Goal: Task Accomplishment & Management: Manage account settings

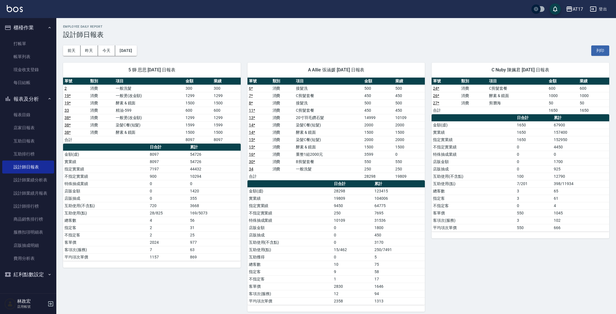
scroll to position [256, 0]
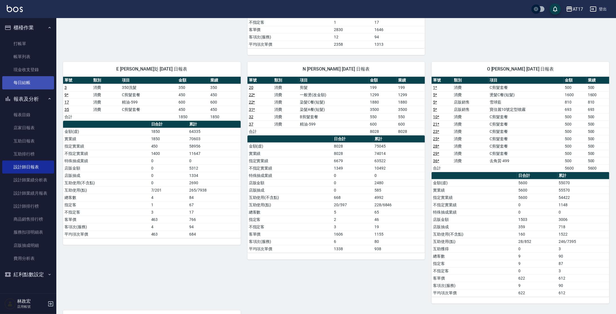
click at [29, 89] on link "每日結帳" at bounding box center [28, 82] width 52 height 13
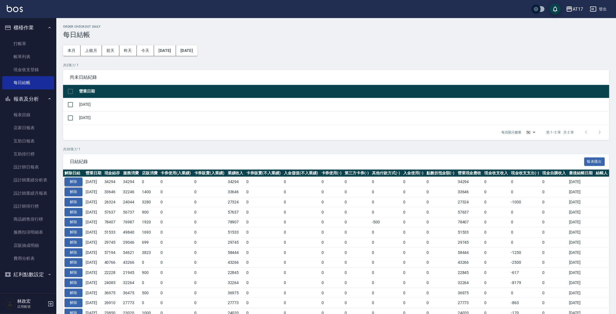
click at [76, 182] on button "解除" at bounding box center [74, 181] width 18 height 9
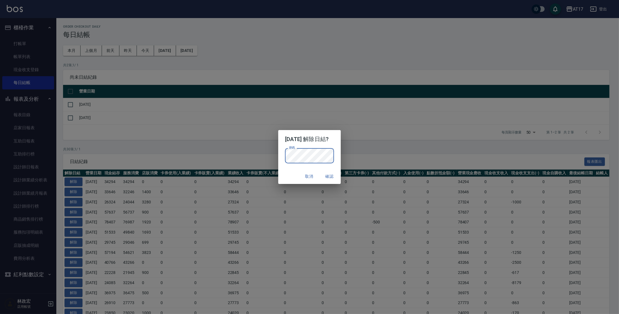
click at [336, 178] on button "確認" at bounding box center [330, 176] width 18 height 10
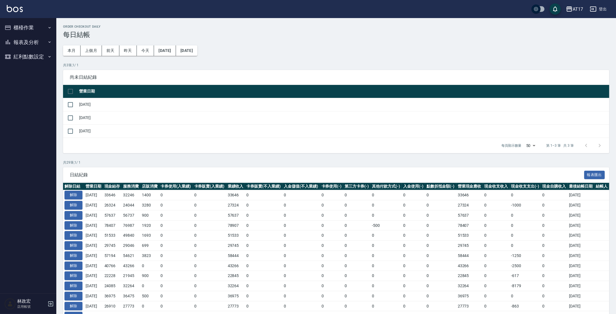
click at [17, 39] on button "報表及分析" at bounding box center [28, 42] width 52 height 15
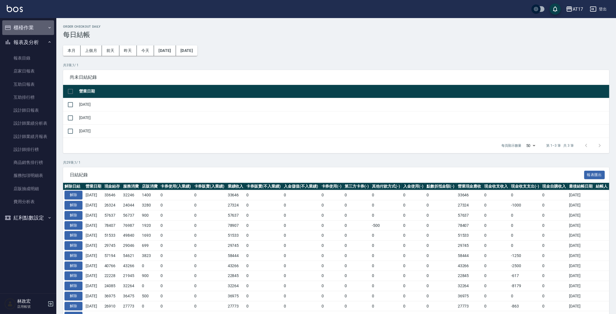
click at [21, 33] on button "櫃檯作業" at bounding box center [28, 27] width 52 height 15
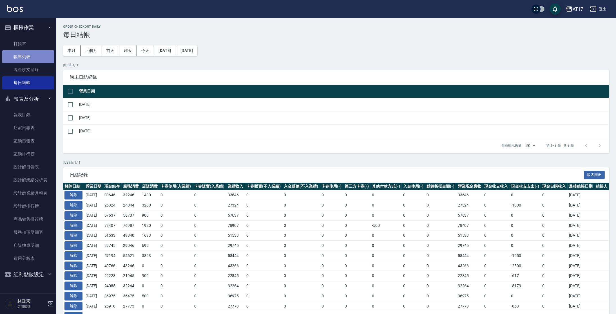
click at [26, 57] on link "帳單列表" at bounding box center [28, 56] width 52 height 13
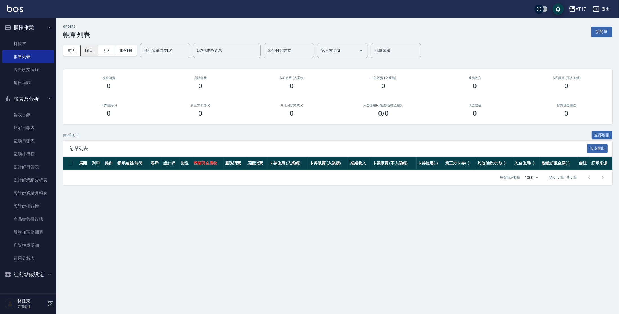
click at [81, 50] on button "昨天" at bounding box center [89, 50] width 17 height 10
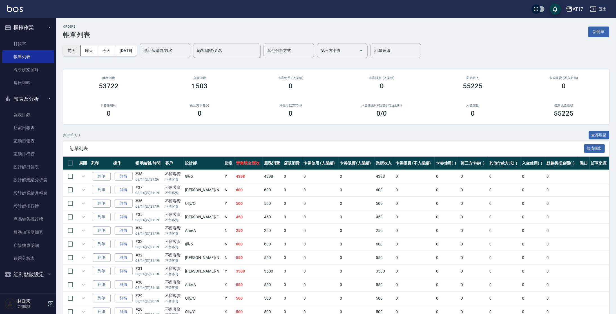
click at [72, 49] on button "前天" at bounding box center [71, 50] width 17 height 10
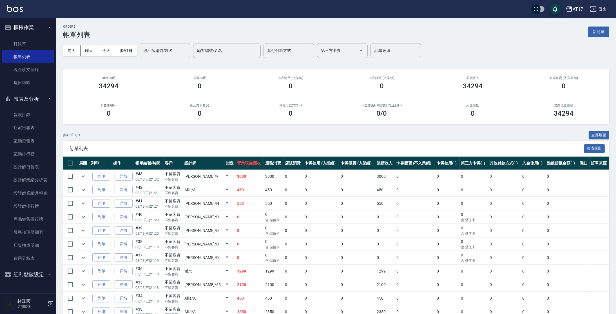
click at [185, 50] on input "設計師編號/姓名" at bounding box center [165, 51] width 46 height 10
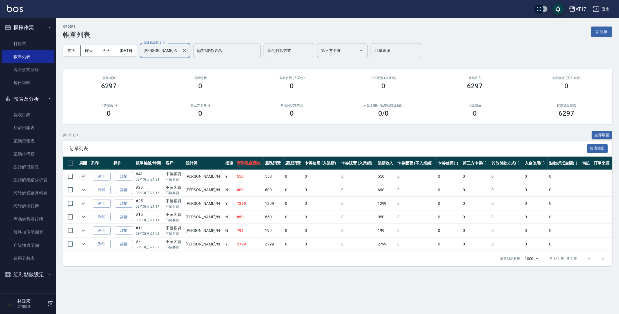
type input "Nina-N"
click at [85, 176] on icon "expand row" at bounding box center [83, 176] width 7 height 7
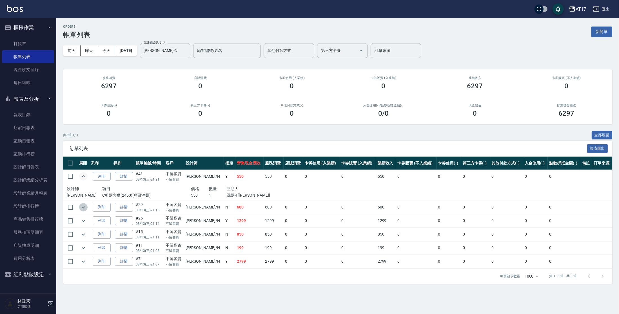
click at [85, 208] on icon "expand row" at bounding box center [83, 207] width 7 height 7
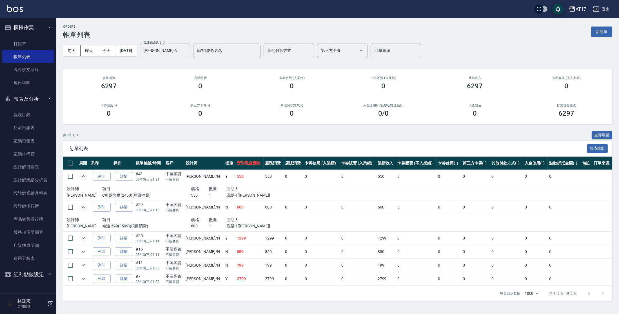
click at [84, 239] on icon "expand row" at bounding box center [83, 237] width 7 height 7
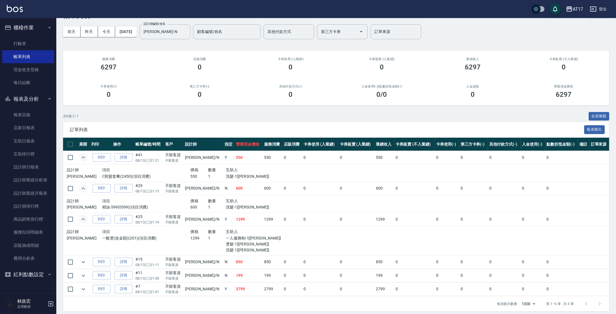
scroll to position [22, 0]
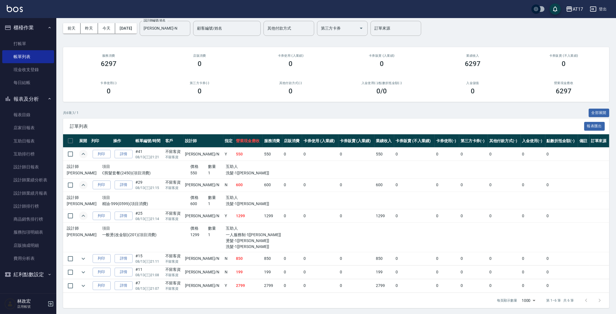
click at [90, 284] on td "列印" at bounding box center [101, 285] width 22 height 13
click at [86, 284] on icon "expand row" at bounding box center [83, 285] width 7 height 7
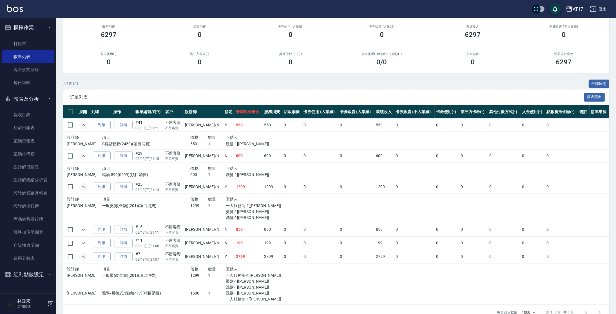
scroll to position [63, 0]
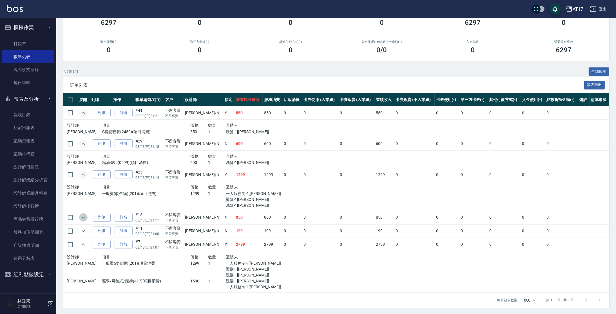
click at [85, 215] on icon "expand row" at bounding box center [83, 217] width 7 height 7
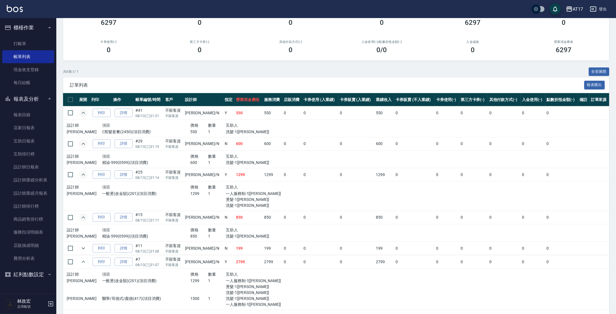
click at [80, 113] on icon "expand row" at bounding box center [83, 112] width 7 height 7
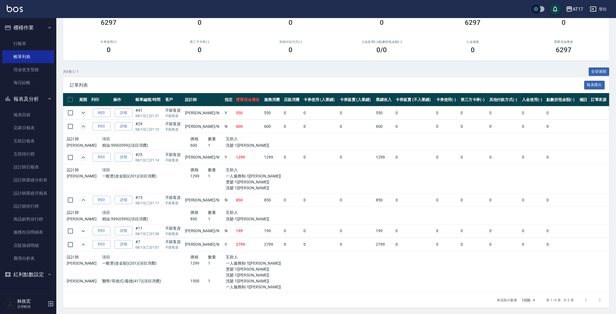
click at [84, 125] on icon "expand row" at bounding box center [83, 126] width 7 height 7
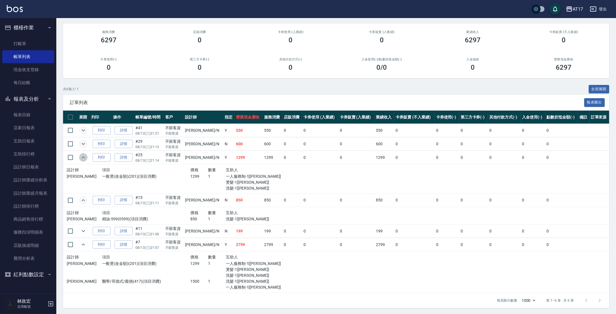
click at [84, 155] on icon "expand row" at bounding box center [83, 157] width 7 height 7
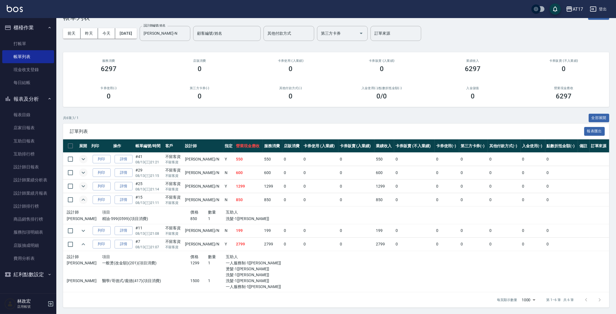
scroll to position [17, 0]
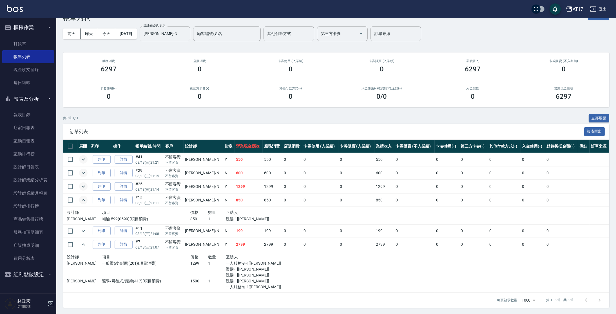
click at [86, 205] on td at bounding box center [84, 199] width 12 height 13
click at [83, 199] on icon "expand row" at bounding box center [83, 200] width 3 height 2
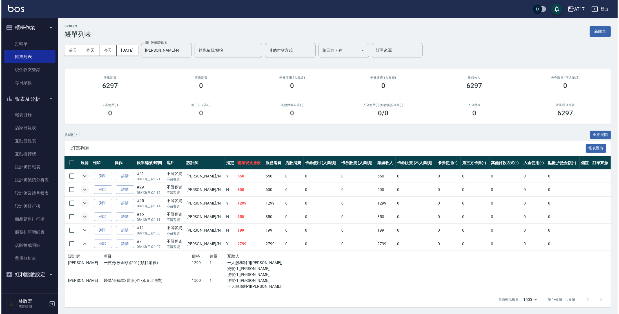
scroll to position [0, 0]
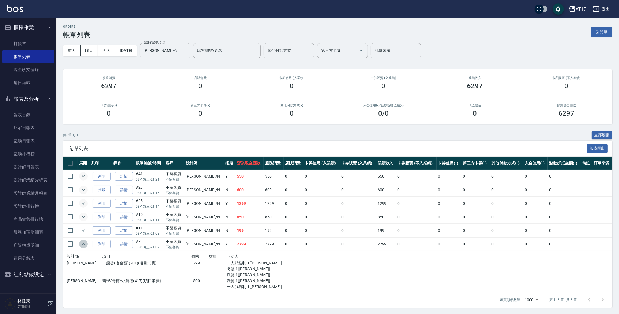
click at [85, 245] on icon "expand row" at bounding box center [83, 243] width 7 height 7
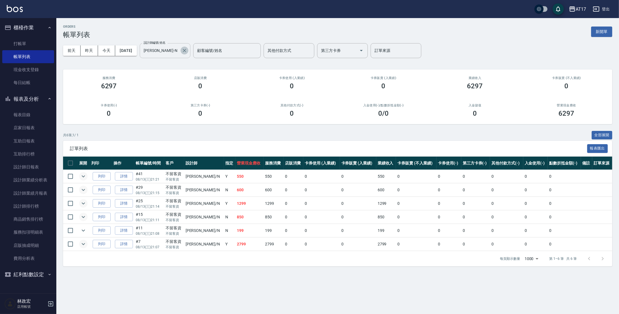
click at [187, 52] on icon "Clear" at bounding box center [185, 51] width 6 height 6
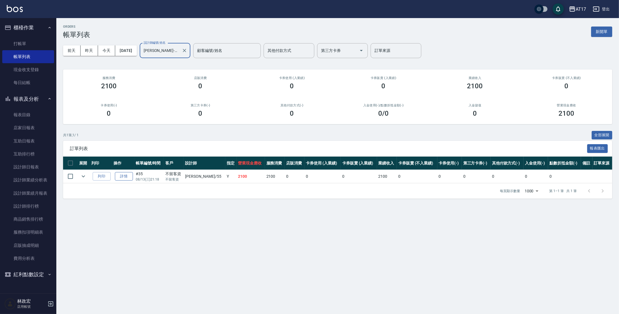
type input "雪莉-55"
click at [125, 175] on link "詳情" at bounding box center [124, 176] width 18 height 9
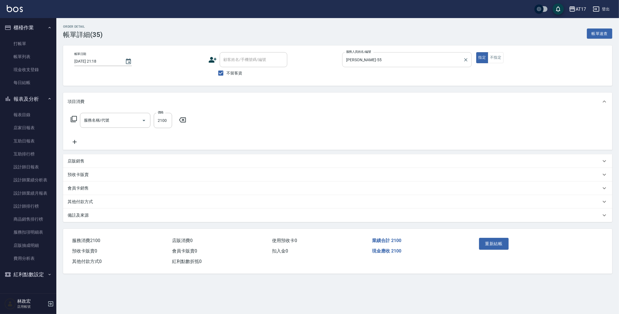
type input "2025/08/13 21:18"
checkbox input "true"
type input "雪莉-55"
type input "醫學/哥德式/龐德(417)"
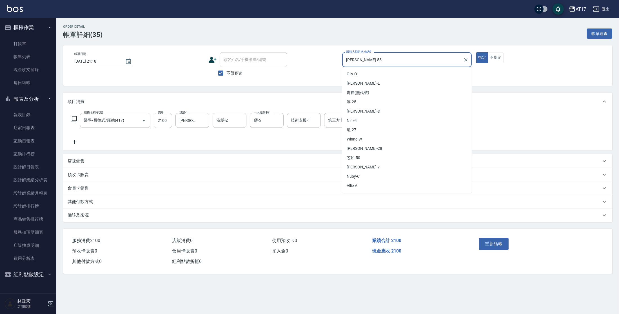
click at [391, 61] on input "雪莉-55" at bounding box center [403, 60] width 116 height 10
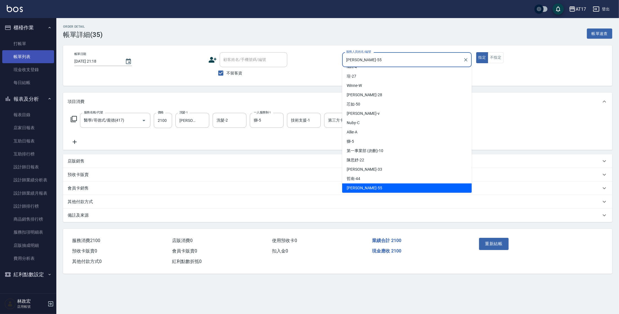
drag, startPoint x: 391, startPoint y: 61, endPoint x: 46, endPoint y: 59, distance: 345.4
click at [45, 60] on div "AT17 登出 櫃檯作業 打帳單 帳單列表 現金收支登錄 每日結帳 報表及分析 報表目錄 店家日報表 互助日報表 互助排行榜 設計師日報表 設計師業績分析表 …" at bounding box center [309, 157] width 619 height 314
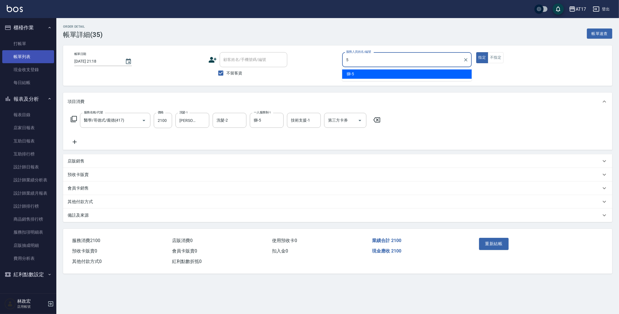
type input "獅-5"
type button "true"
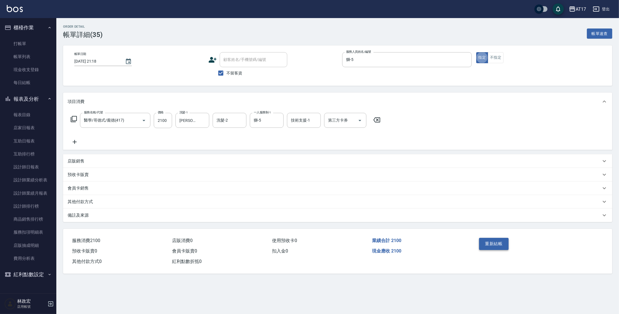
click at [488, 244] on button "重新結帳" at bounding box center [494, 243] width 30 height 12
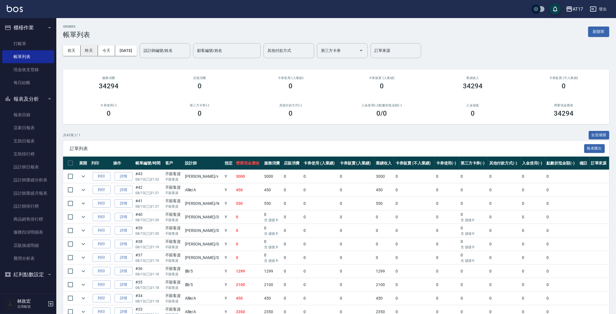
click at [88, 50] on button "昨天" at bounding box center [89, 50] width 17 height 10
click at [188, 51] on input "設計師編號/姓名" at bounding box center [165, 51] width 46 height 10
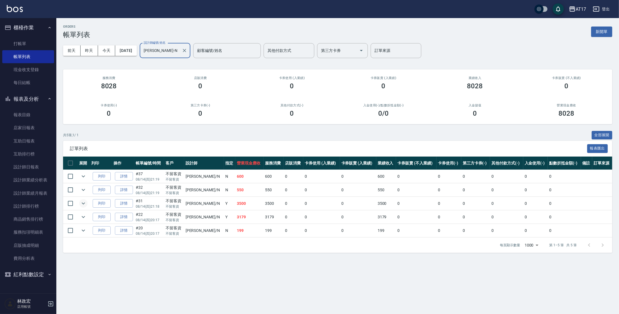
type input "Nina-N"
click at [80, 201] on icon "expand row" at bounding box center [83, 203] width 7 height 7
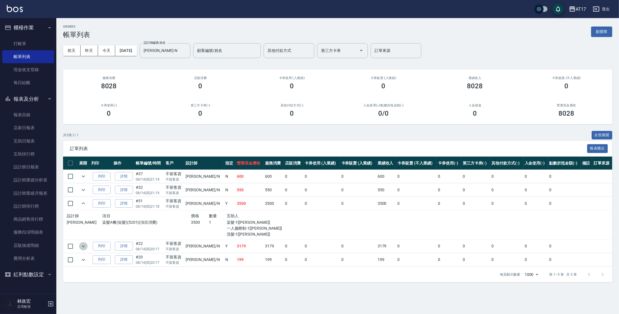
click at [83, 247] on icon "expand row" at bounding box center [83, 246] width 7 height 7
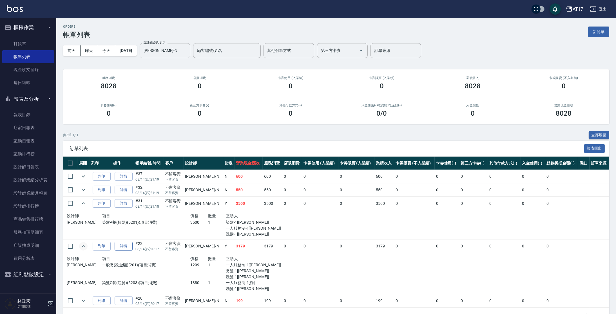
click at [128, 246] on link "詳情" at bounding box center [124, 245] width 18 height 9
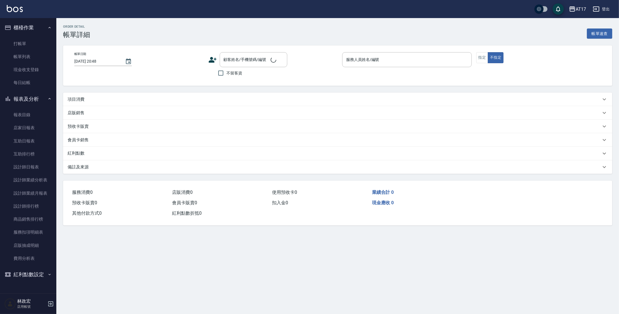
type input "2025/08/14 20:17"
checkbox input "true"
type input "Nina-N"
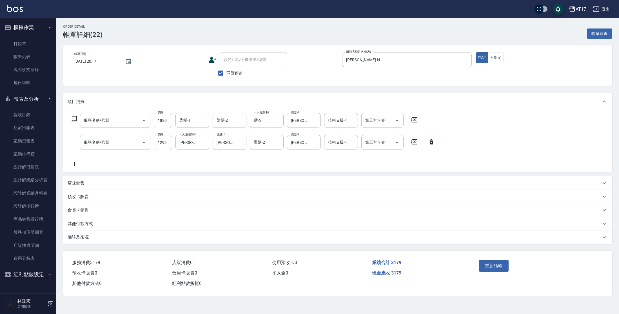
type input "染髮C餐(短髮)(5203)"
type input "一般燙(改金額)(201)"
click at [178, 120] on div "染髮-1" at bounding box center [193, 120] width 34 height 15
type input "雪莉-55"
click at [482, 266] on button "重新結帳" at bounding box center [494, 265] width 30 height 12
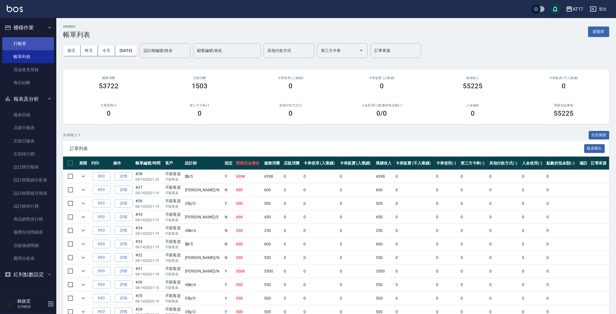
click at [28, 40] on link "打帳單" at bounding box center [28, 43] width 52 height 13
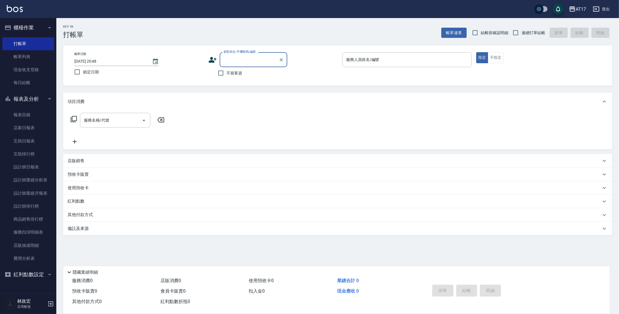
click at [234, 72] on span "不留客資" at bounding box center [235, 73] width 16 height 6
click at [227, 72] on input "不留客資" at bounding box center [221, 73] width 12 height 12
checkbox input "true"
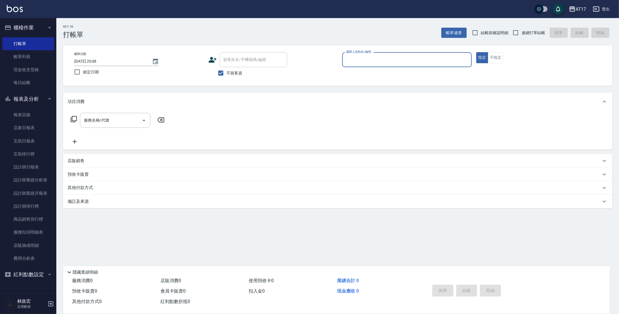
click at [524, 32] on span "連續打單結帳" at bounding box center [534, 33] width 24 height 6
click at [522, 32] on input "連續打單結帳" at bounding box center [516, 33] width 12 height 12
checkbox input "true"
click at [365, 57] on input "服務人員姓名/編號" at bounding box center [407, 60] width 125 height 10
type input "獅-5"
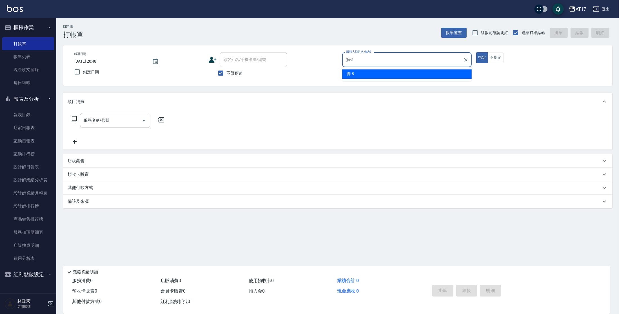
type button "true"
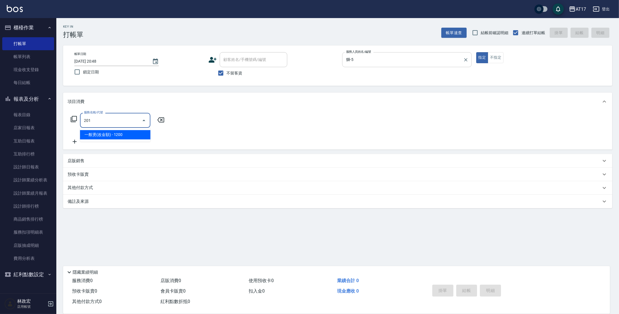
type input "一般燙(改金額)(201)"
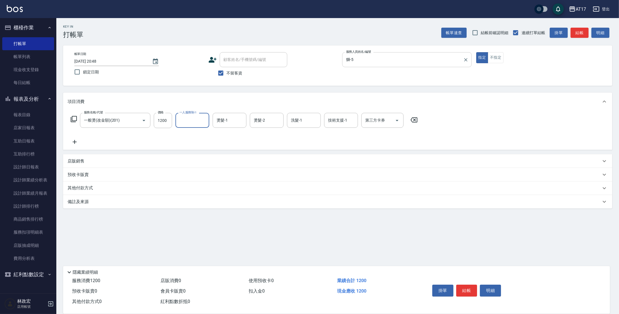
type input "1"
click at [202, 121] on icon "Clear" at bounding box center [204, 120] width 6 height 6
click at [161, 121] on input "1200" at bounding box center [163, 120] width 18 height 15
type input "1299"
type input "獅-5"
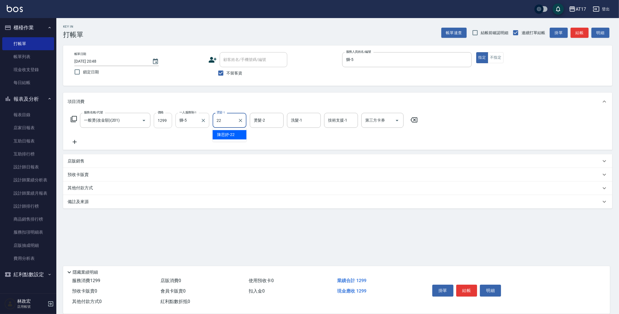
type input "陳思妤-22"
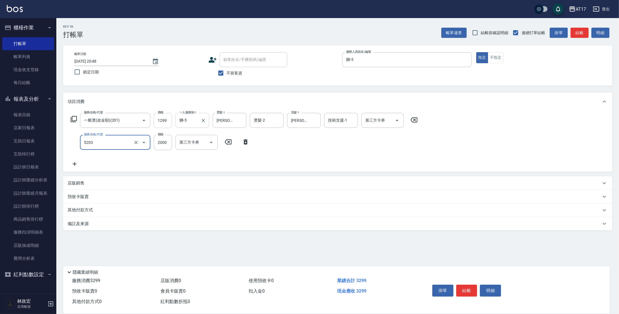
type input "染髮C餐(短髮)(5203)"
type input "1599"
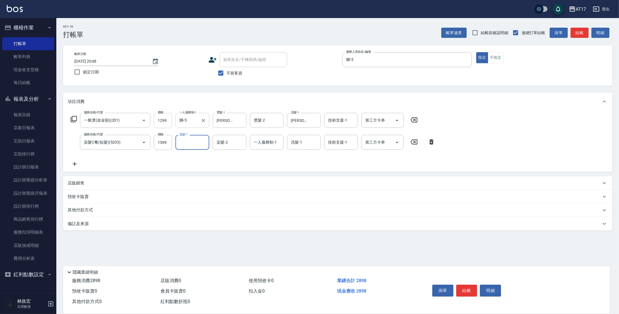
type input "5"
type input "陳思妤-22"
type input "獅-5"
type input "陳思妤-22"
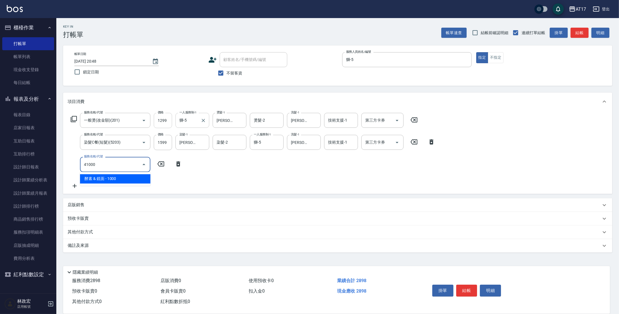
type input "酵素 & 鏡面(41000)"
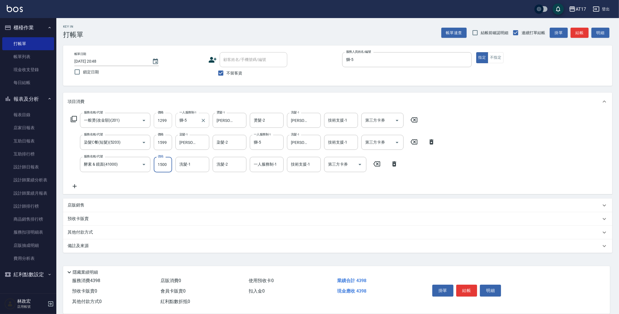
type input "1500"
type input "陳思妤-22"
type input "獅-5"
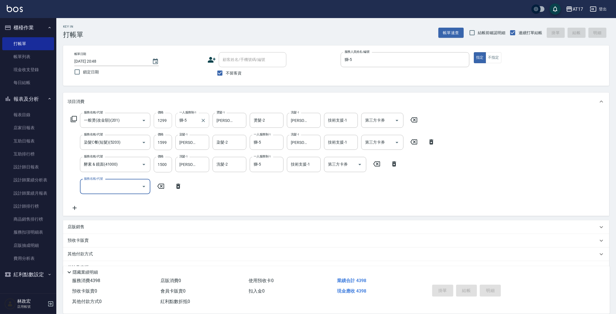
type input "[DATE] 20:57"
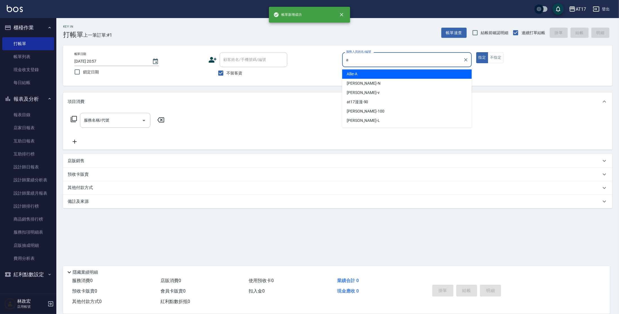
type input "Allie-A"
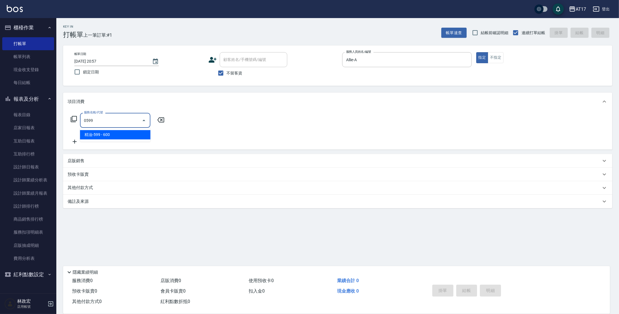
type input "精油-599(0599)"
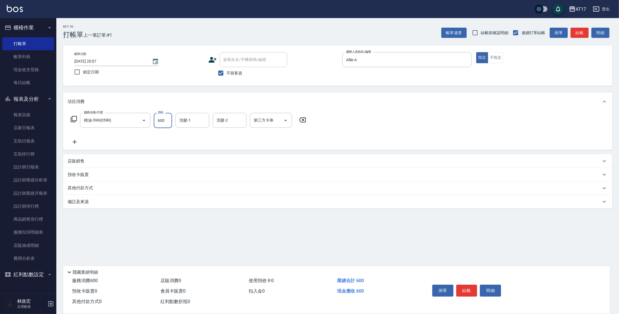
click at [165, 121] on input "600" at bounding box center [163, 120] width 18 height 15
type input "900"
type input "欣麗-77"
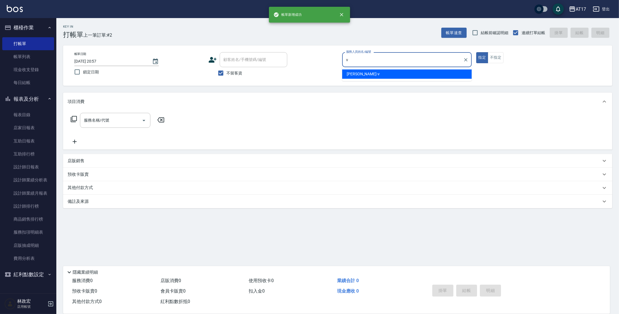
type input "Kai Kai-v"
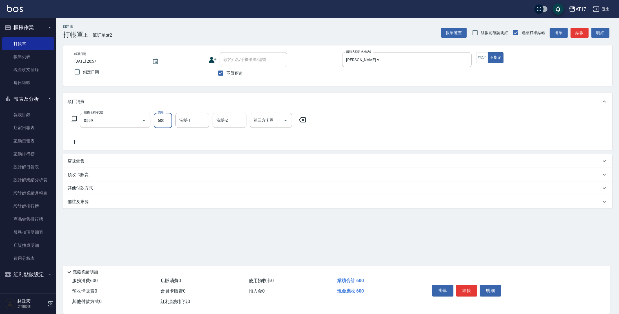
type input "精油-599(0599)"
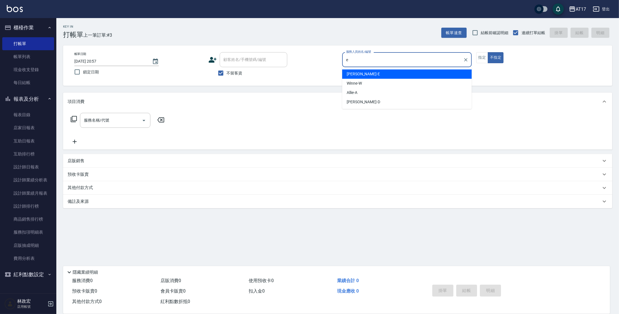
type input "[PERSON_NAME]-E"
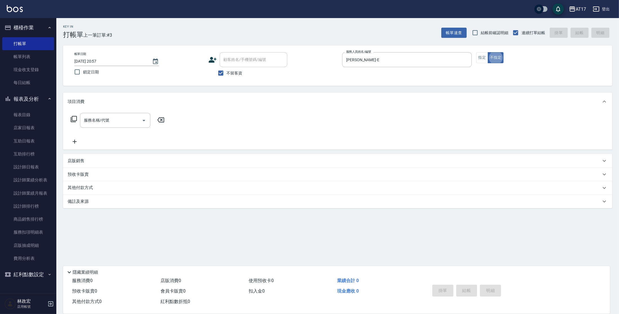
type button "false"
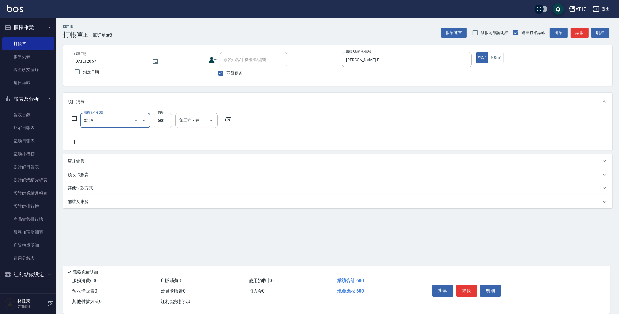
type input "精油-599(0599)"
type input "500"
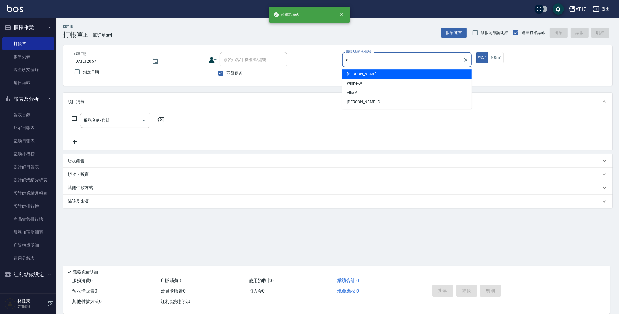
type input "[PERSON_NAME]-E"
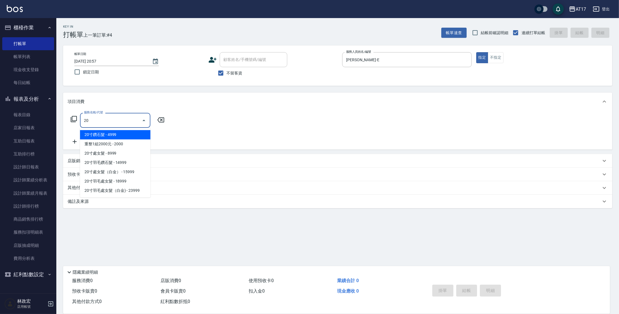
type input "200"
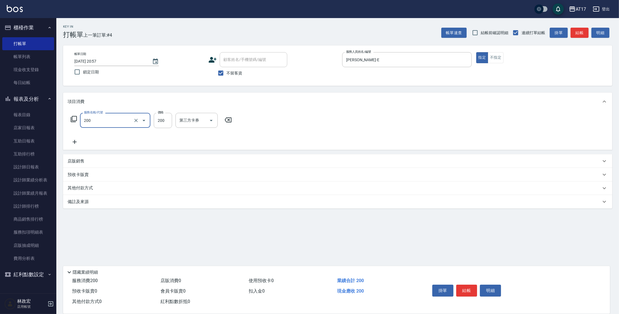
type input "剪髮(200)"
type input "250"
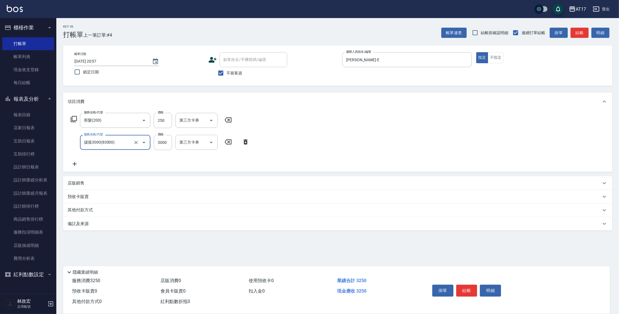
type input "儲值3000(83000)"
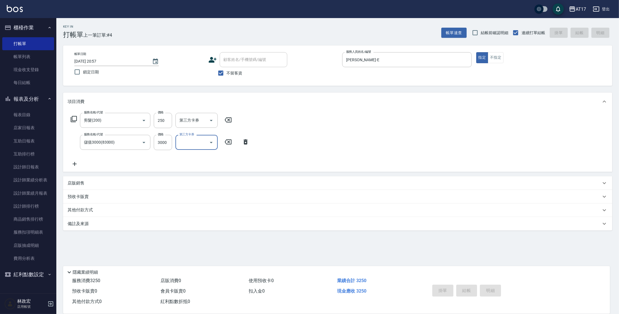
type input "2025/08/15 20:58"
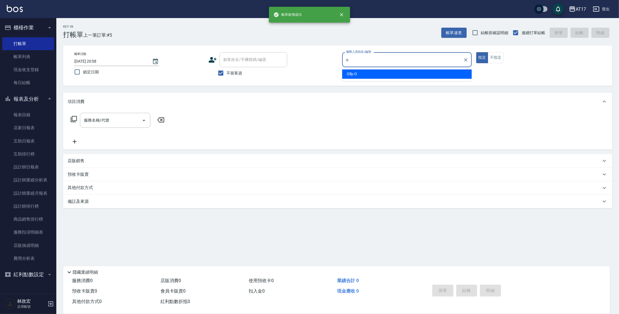
type input "Olly-O"
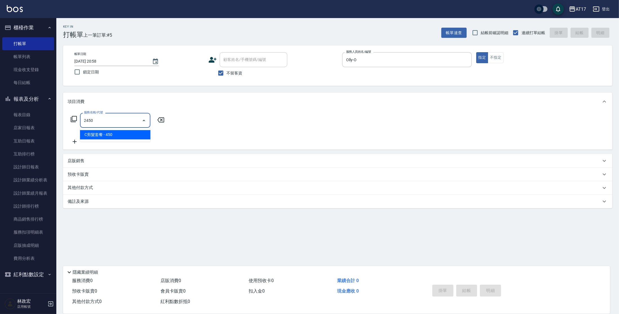
type input "C剪髮套餐(2450)"
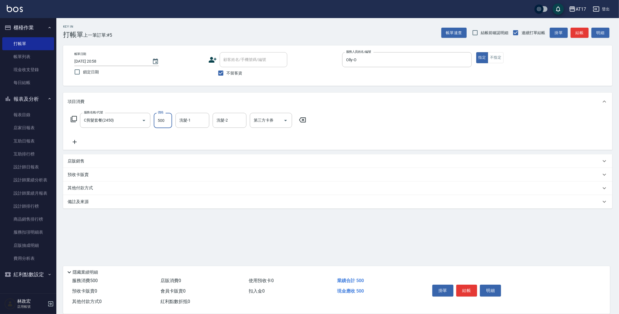
type input "500"
type input "淳-25"
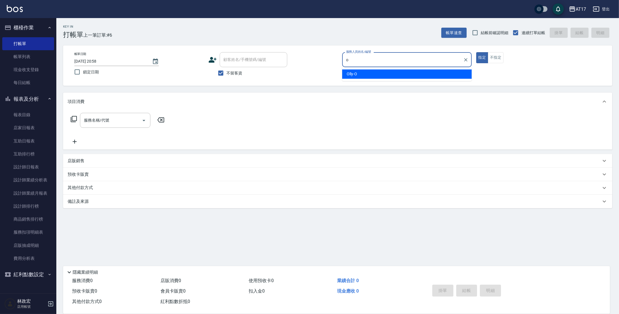
type input "Olly-O"
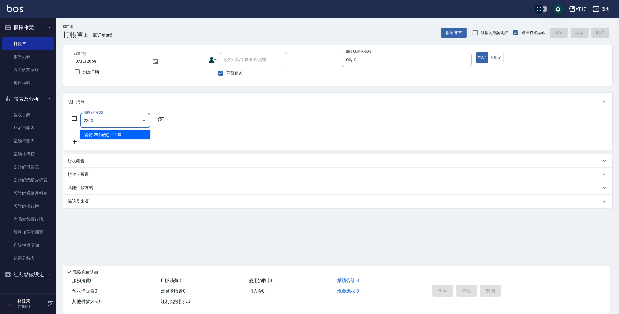
type input "燙髮C餐(短髮)(2203)"
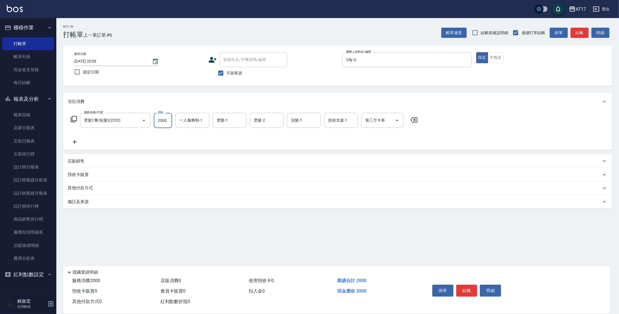
type input "2000"
type input "Olly-O"
type input "雪莉-55"
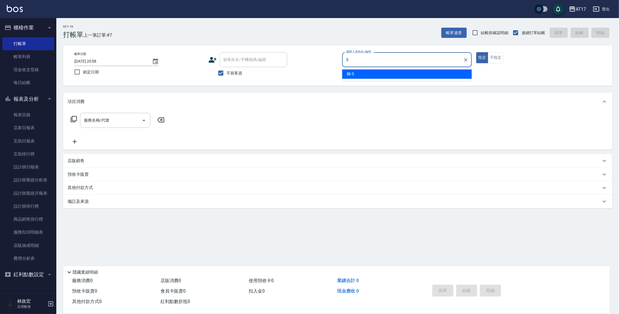
type input "獅-5"
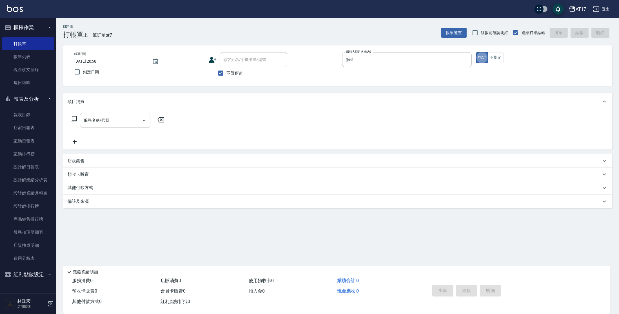
drag, startPoint x: 80, startPoint y: 166, endPoint x: 81, endPoint y: 164, distance: 2.9
click at [80, 166] on div "店販銷售" at bounding box center [337, 161] width 549 height 14
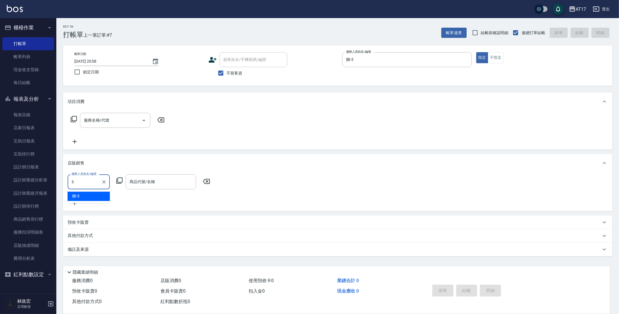
type input "獅-5"
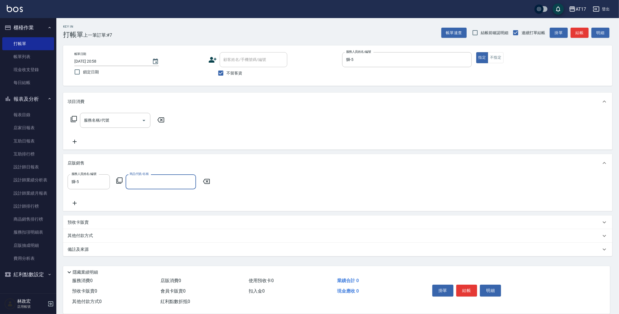
click at [121, 181] on icon at bounding box center [119, 180] width 7 height 7
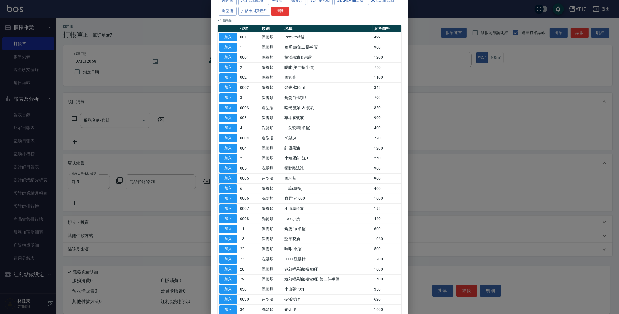
scroll to position [32, 0]
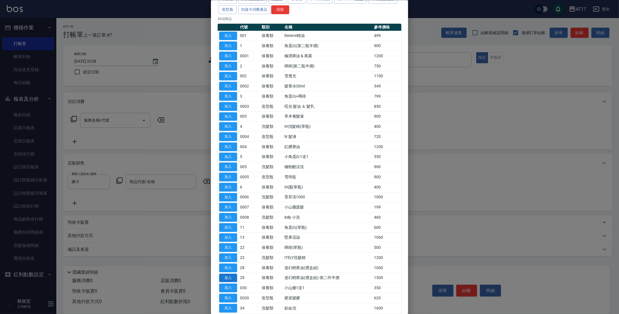
click at [233, 276] on button "加入" at bounding box center [228, 277] width 18 height 9
type input "迷幻輕果油(禮盒組)-第二件半價"
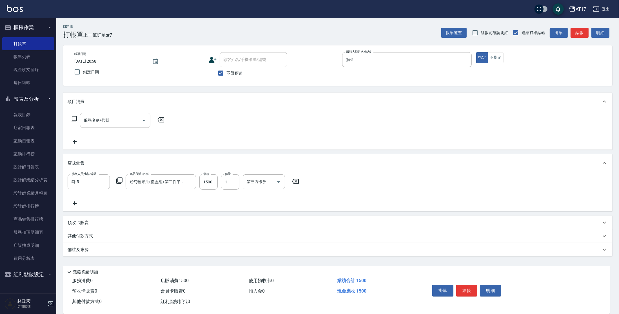
click at [469, 286] on button "結帳" at bounding box center [466, 290] width 21 height 12
type input "2025/08/15 20:59"
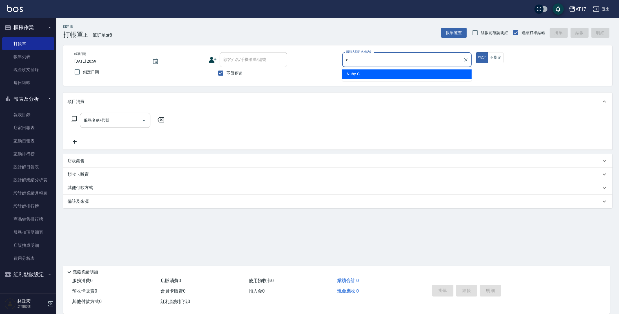
type input "Nuby-C"
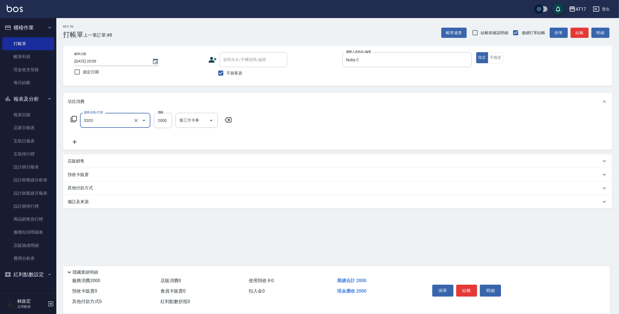
type input "染髮C餐(短髮)(5203)"
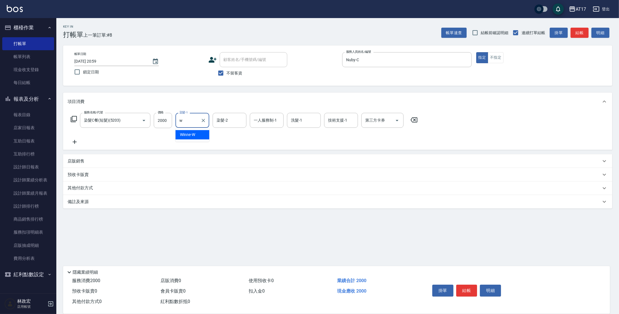
type input "Winne-W"
type input "Nuby-C"
type input "Winne-W"
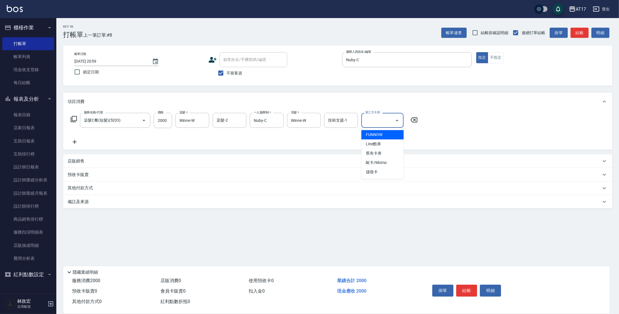
type input "儲值卡"
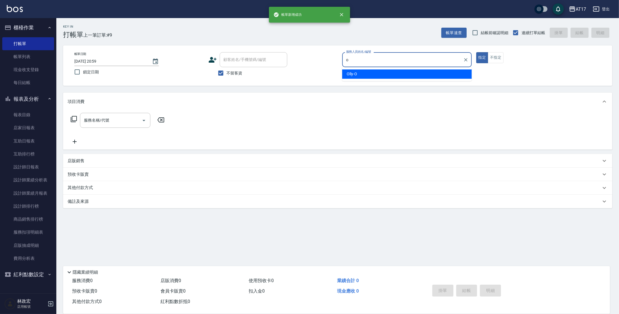
type input "Olly-O"
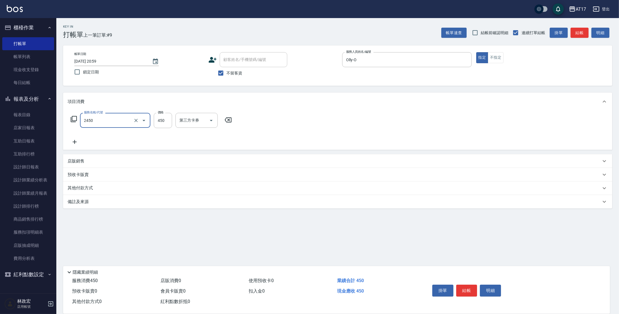
type input "C剪髮套餐(2450)"
type input "300"
type input "瑄-27"
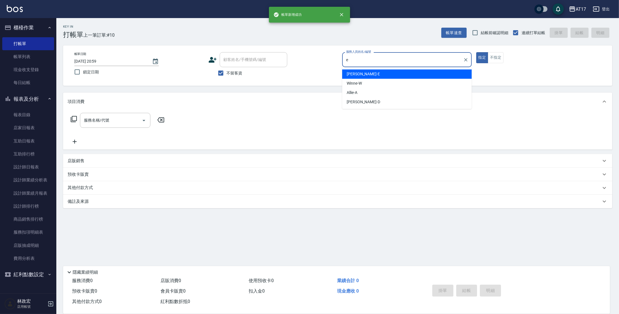
type input "[PERSON_NAME]-E"
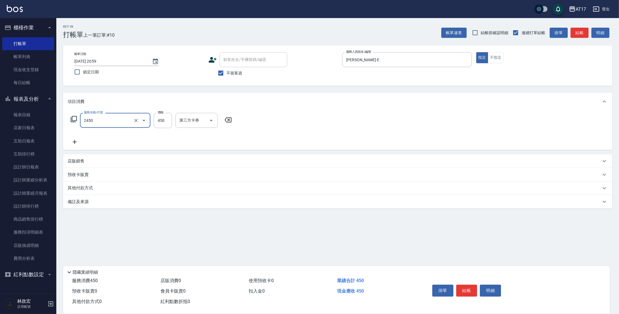
type input "C剪髮套餐(2450)"
type input "淳-25"
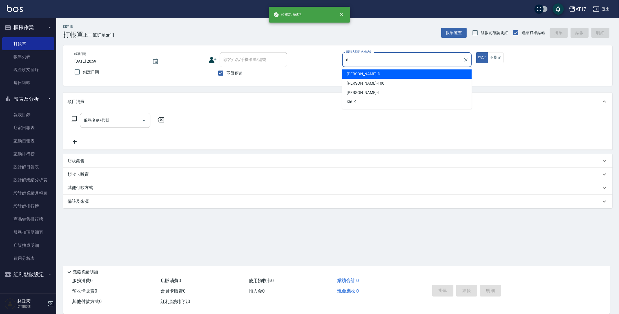
type input "Benny-D"
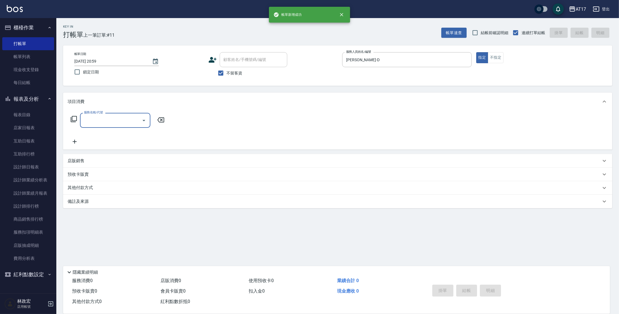
type input "2"
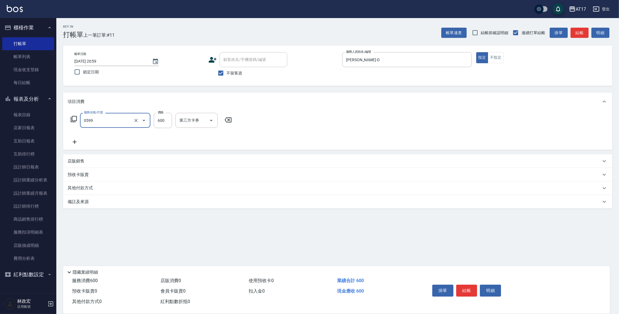
type input "精油-599(0599)"
type input "欣麗-77"
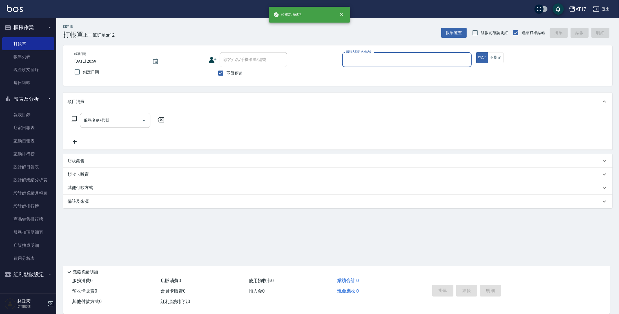
type input "n"
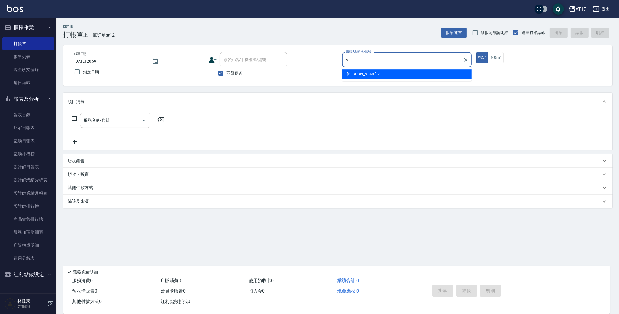
type input "Kai Kai-v"
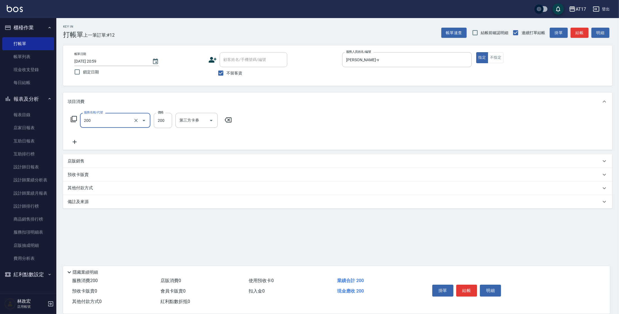
type input "剪髮(200)"
type input "300"
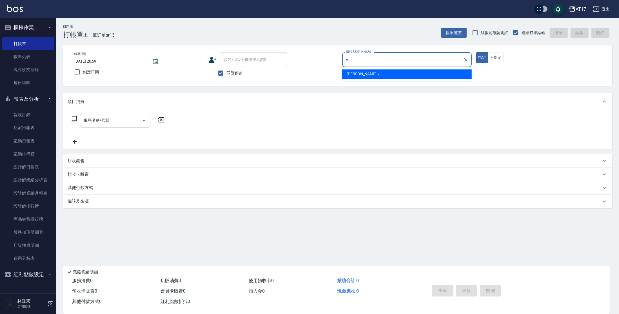
type input "Kai Kai-v"
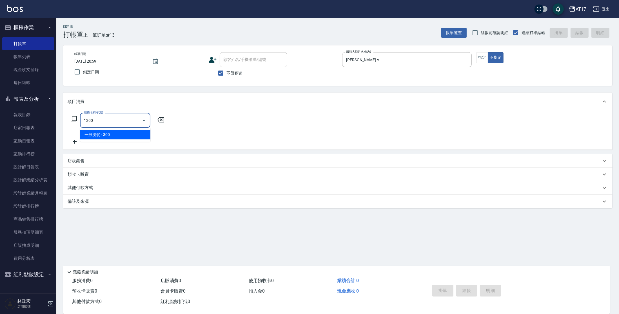
type input "一般洗髮(1300)"
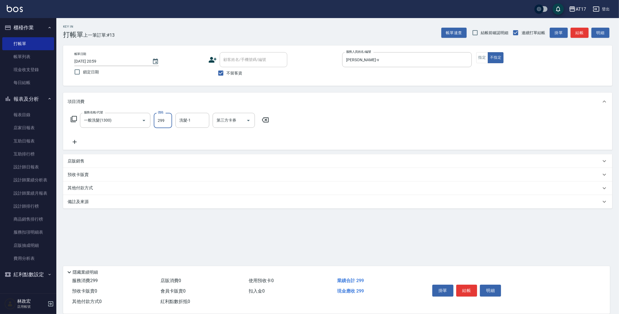
type input "299"
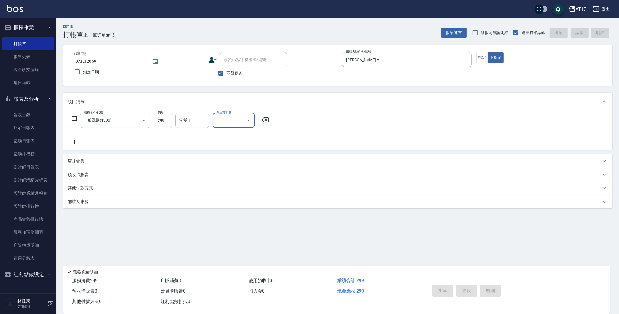
type input "2025/08/15 21:00"
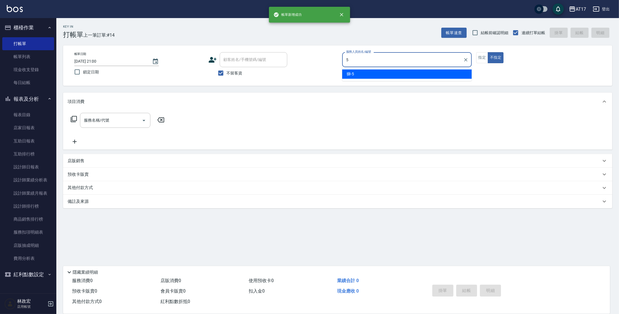
type input "獅-5"
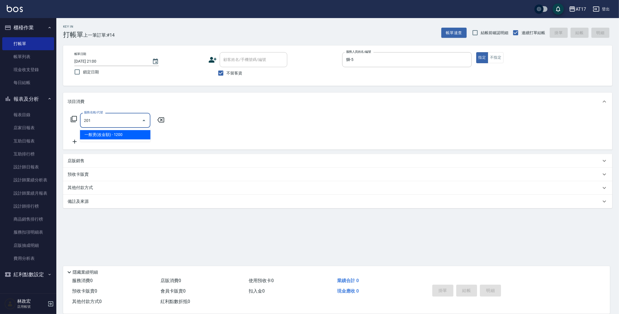
type input "一般燙(改金額)(201)"
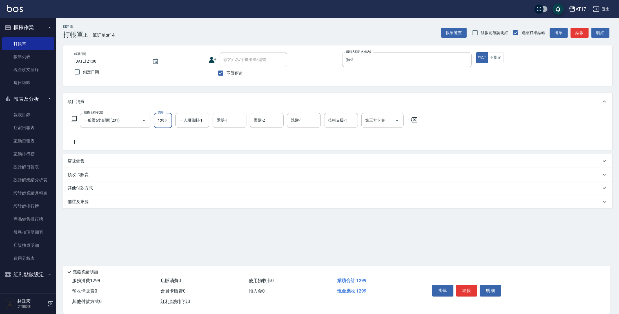
type input "1299"
type input "獅-5"
type input "陳思妤-22"
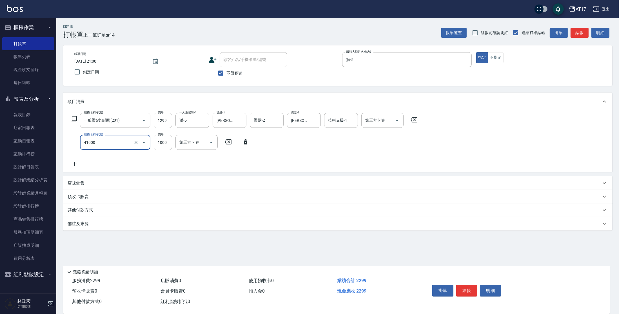
type input "酵素 & 鏡面(41000)"
type input "1500"
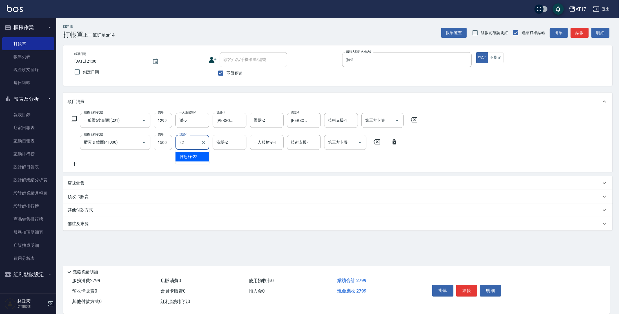
type input "陳思妤-22"
type input "獅-5"
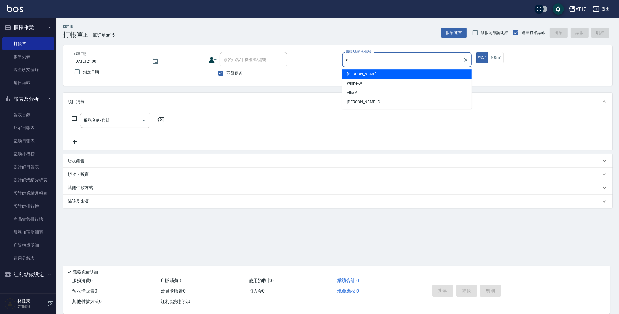
type input "[PERSON_NAME]-E"
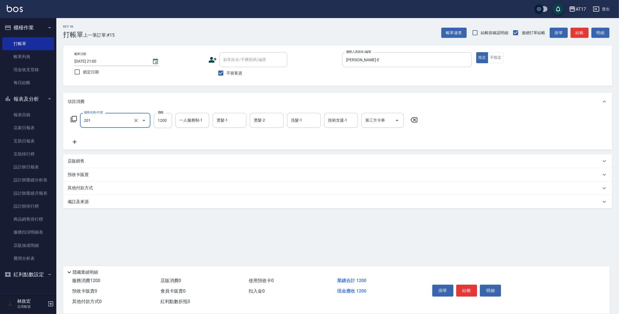
type input "一般燙(改金額)(201)"
type input "800"
type input "[PERSON_NAME]-E"
click at [204, 121] on icon "Clear" at bounding box center [204, 120] width 6 height 6
click at [308, 117] on input "洗髮-1" at bounding box center [304, 120] width 29 height 10
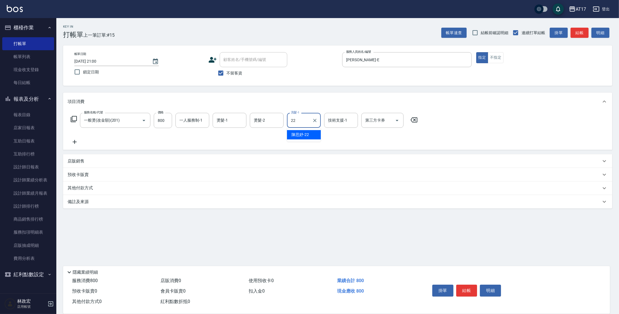
type input "陳思妤-22"
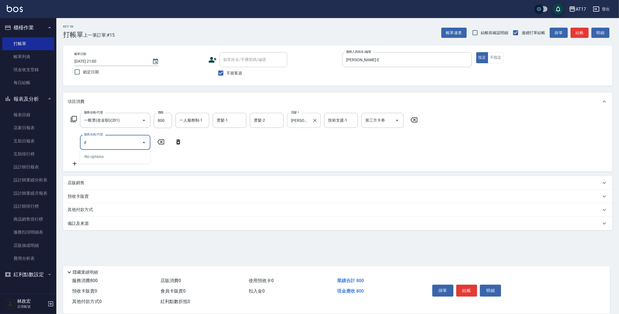
type input "d"
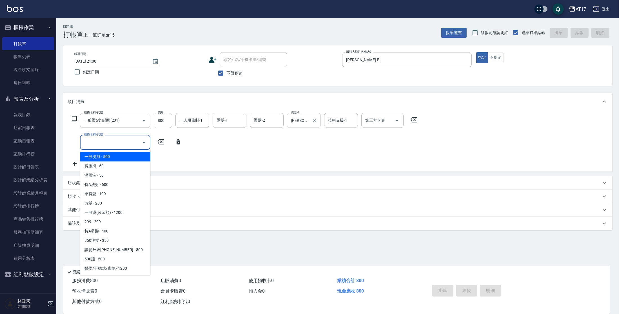
type input "2025/08/15 21:01"
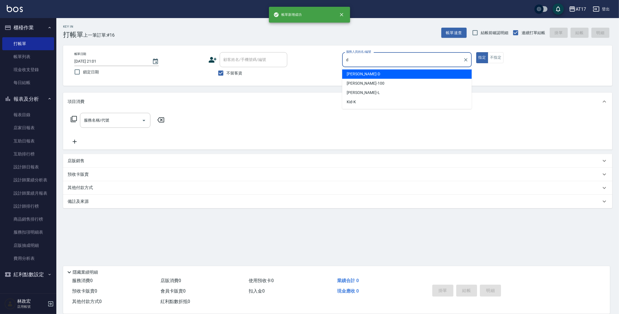
type input "Benny-D"
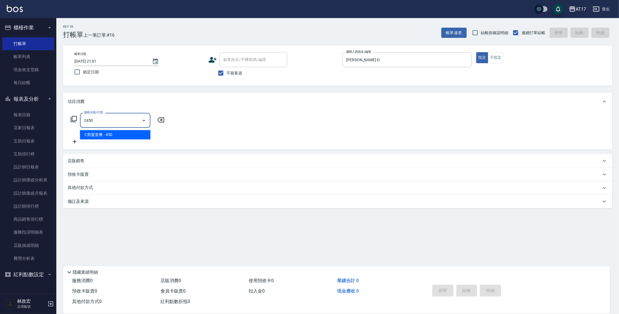
type input "C剪髮套餐(2450)"
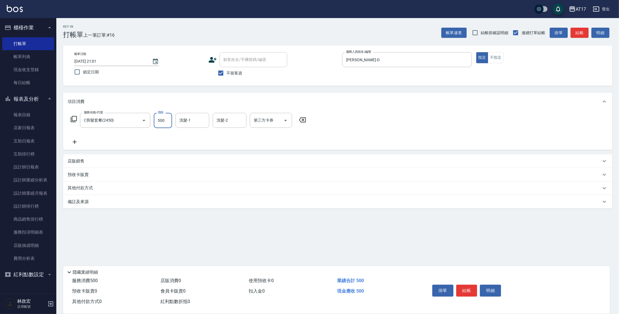
type input "500"
type input "欣麗-77"
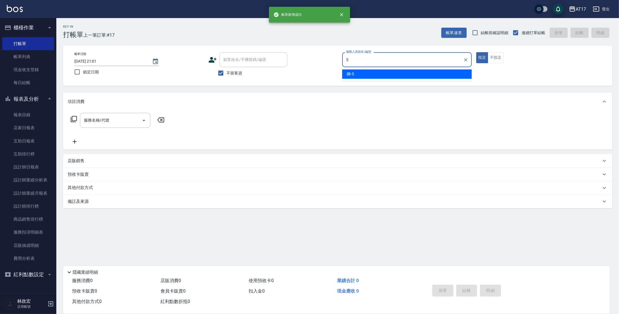
type input "獅-5"
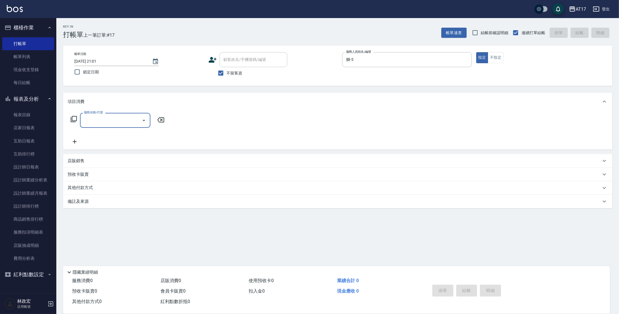
type input "1"
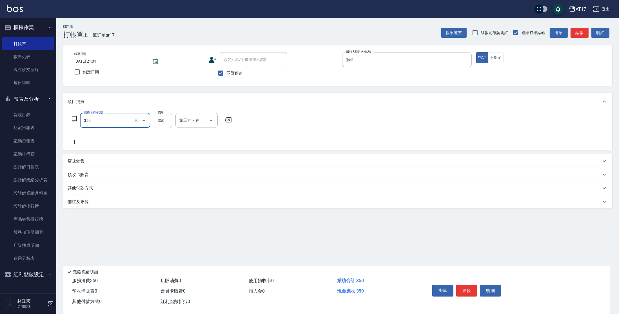
type input "350洗髮(350)"
type input "400"
type input "陳思妤-22"
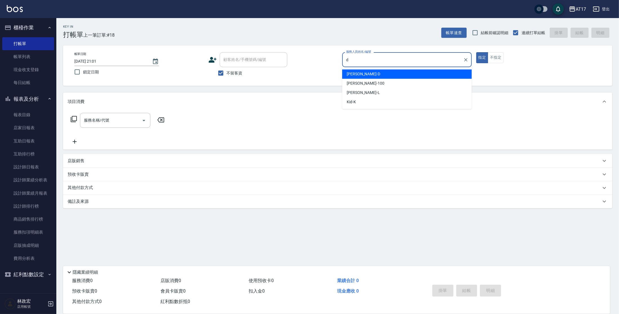
type input "Benny-D"
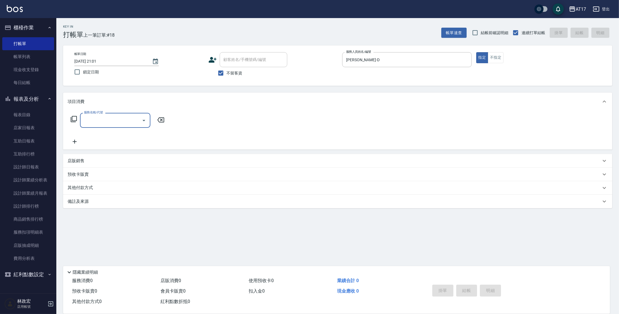
type input "4"
type input "漂染1+1(599)"
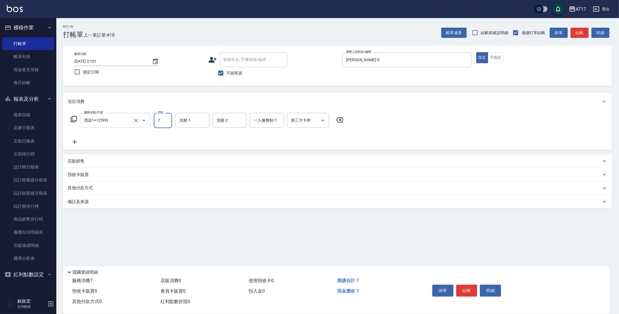
click at [136, 119] on icon "Clear" at bounding box center [136, 120] width 6 height 6
type input "7"
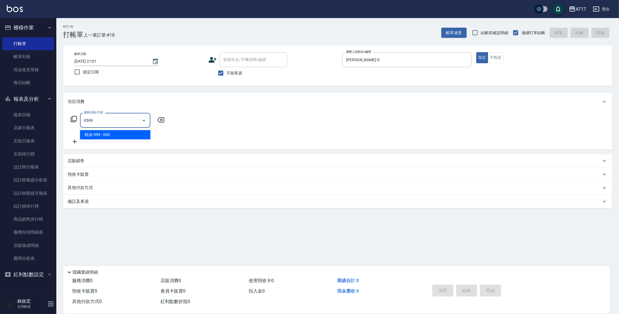
type input "精油-599(0599)"
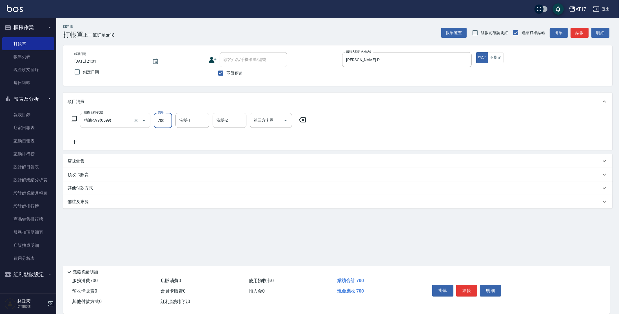
type input "700"
type input "欣麗-77"
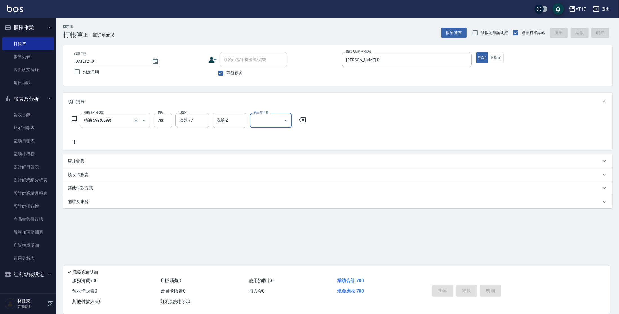
type input "2025/08/15 21:02"
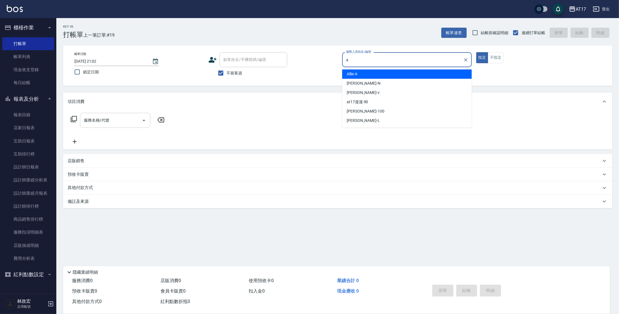
type input "Allie-A"
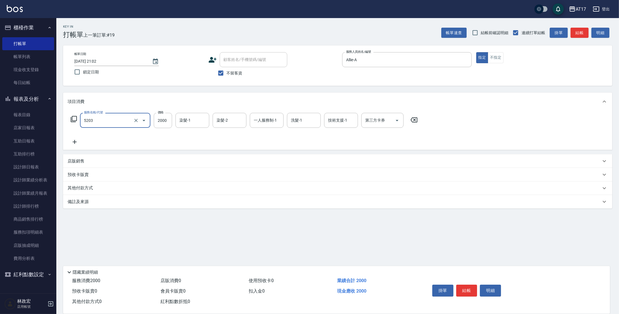
type input "染髮C餐(短髮)(5203)"
type input "6"
type input "雪莉-55"
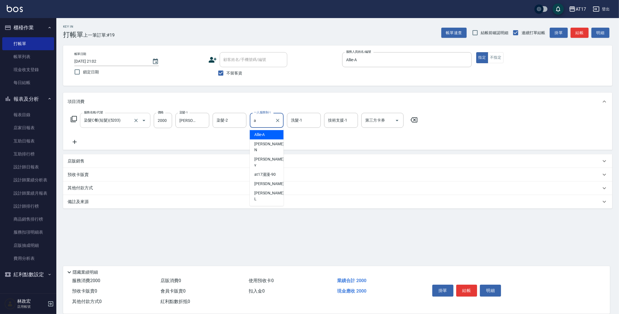
type input "Allie-A"
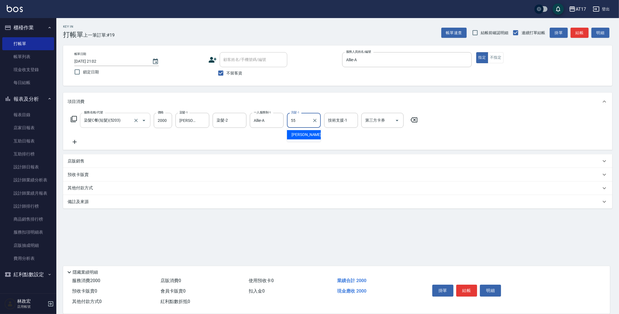
type input "雪莉-55"
type input "瑄-27"
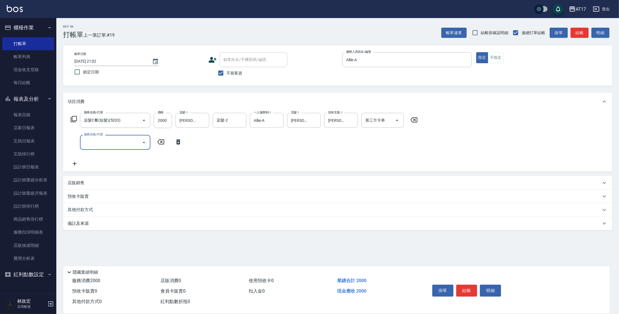
click at [73, 118] on icon at bounding box center [73, 118] width 7 height 7
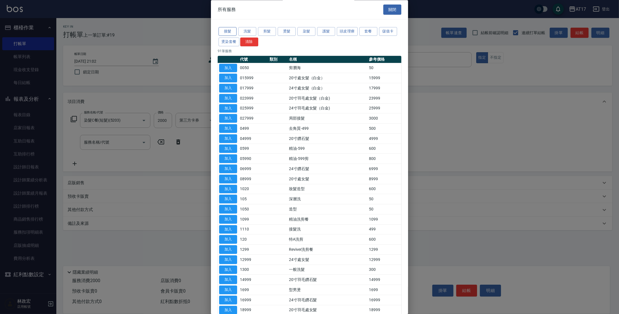
click at [227, 30] on button "接髮" at bounding box center [228, 31] width 18 height 9
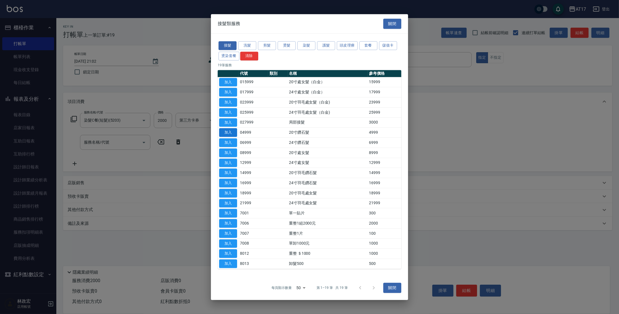
click at [230, 132] on button "加入" at bounding box center [228, 132] width 18 height 9
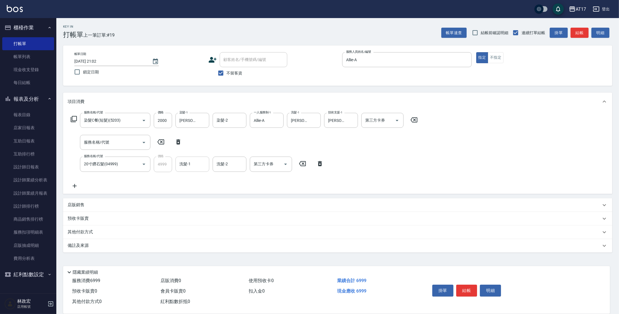
click at [193, 162] on input "洗髮-1" at bounding box center [192, 164] width 29 height 10
type input "瑄-27"
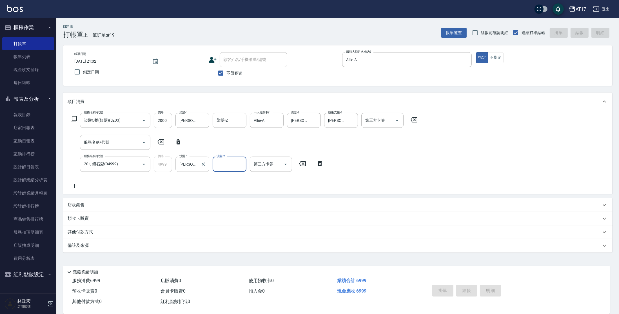
type input "2025/08/15 21:03"
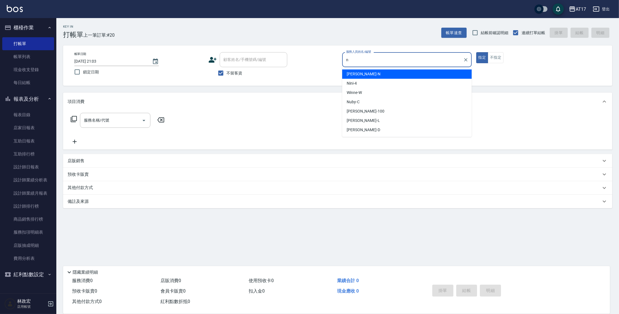
type input "Nina-N"
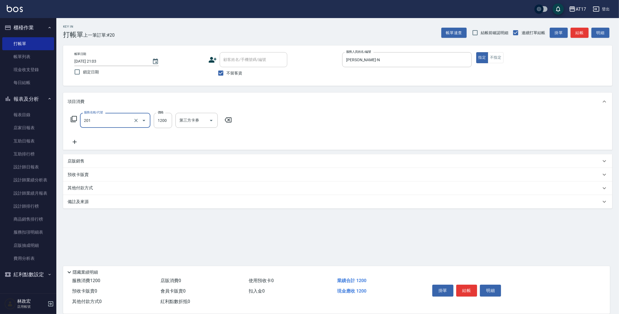
type input "一般燙(改金額)(201)"
type input "1299"
type input "Nina-N"
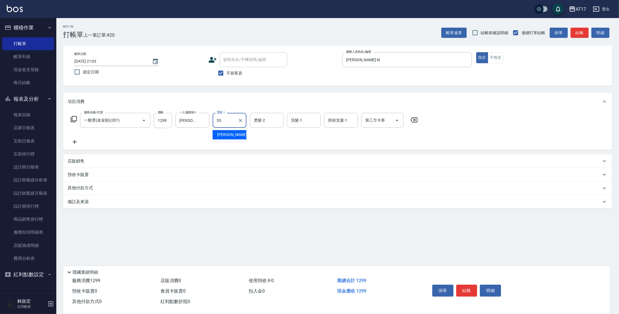
type input "雪莉-55"
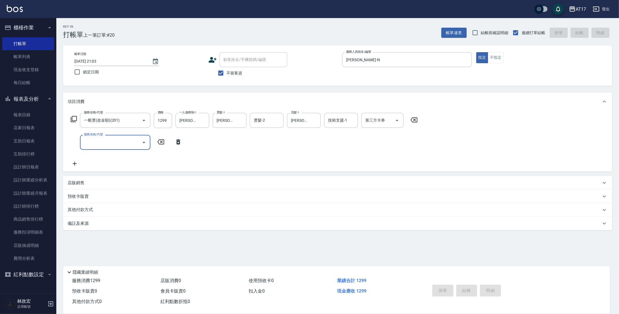
type input "2025/08/15 21:04"
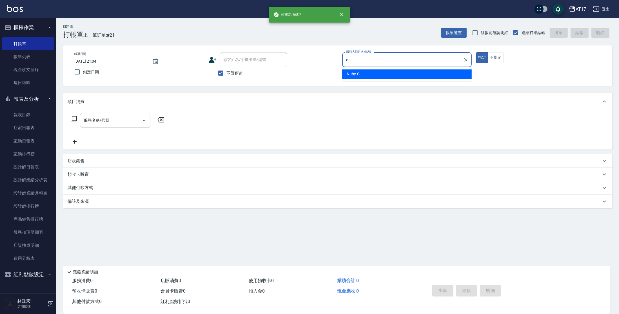
type input "Nuby-C"
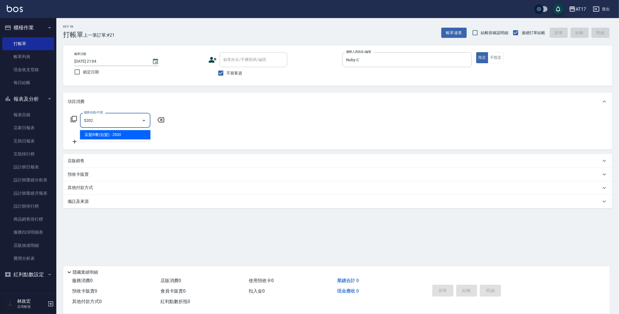
type input "染髮B餐(短髮)(5202)"
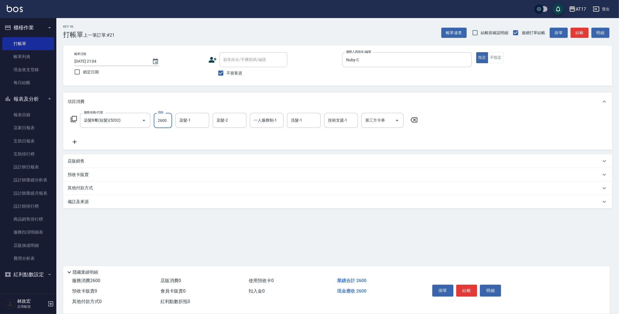
type input "2600"
type input "c"
type input "Winne-W"
type input "Nuby-C"
type input "Winne-W"
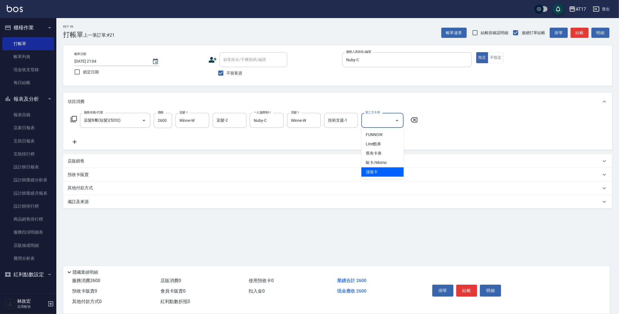
type input "儲值卡"
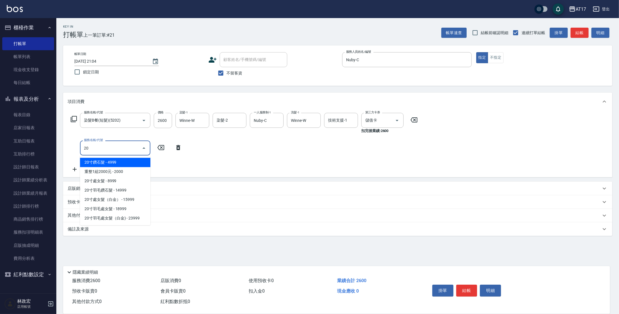
type input "201"
type input "酵素 & 鏡面(41000)"
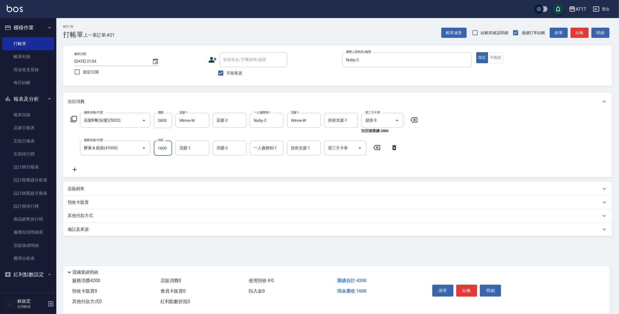
type input "1600"
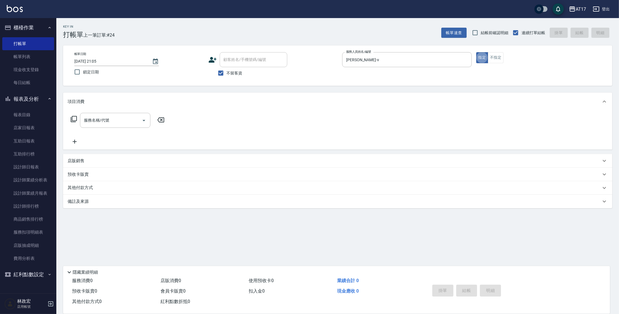
click at [476, 52] on button "指定" at bounding box center [482, 57] width 12 height 11
click at [501, 55] on button "不指定" at bounding box center [496, 57] width 16 height 11
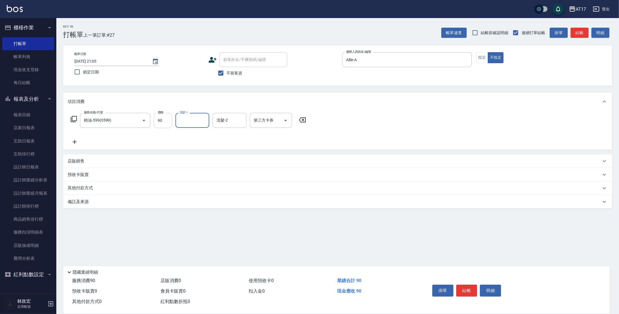
click at [167, 122] on input "90" at bounding box center [163, 120] width 18 height 15
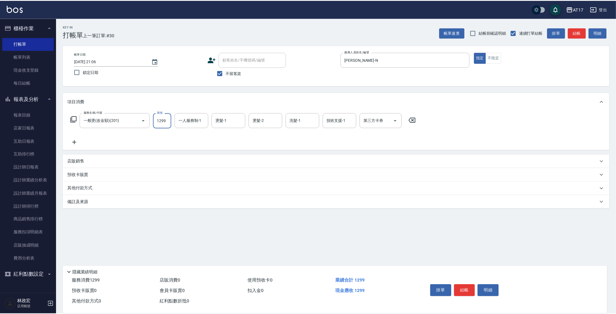
scroll to position [0, 0]
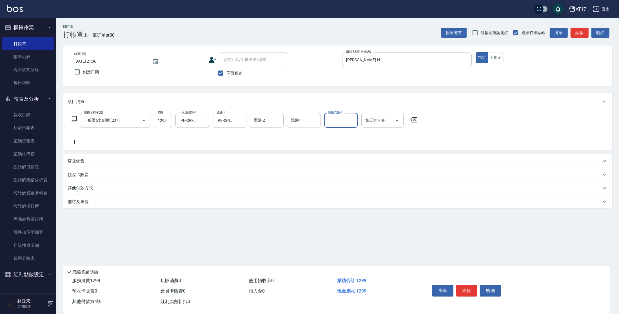
click at [301, 121] on input "洗髮-1" at bounding box center [304, 120] width 29 height 10
click at [498, 56] on button "不指定" at bounding box center [496, 57] width 16 height 11
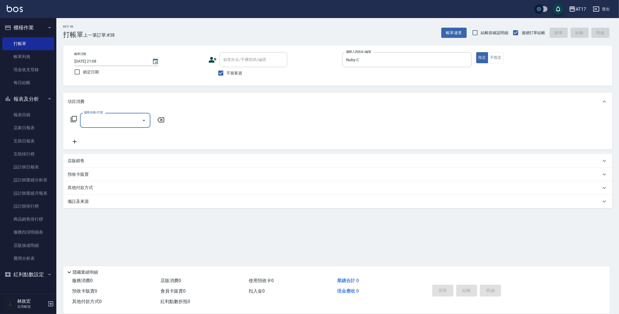
click at [74, 118] on icon at bounding box center [73, 118] width 7 height 7
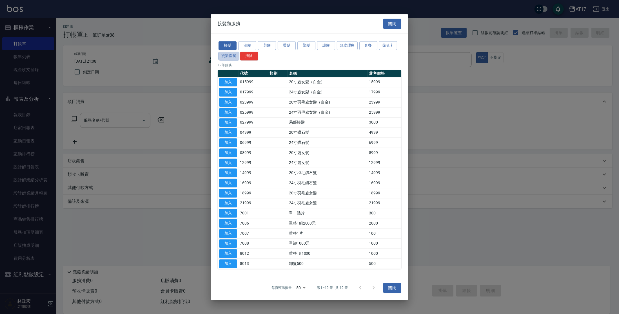
click at [234, 57] on button "燙染套餐" at bounding box center [229, 56] width 21 height 9
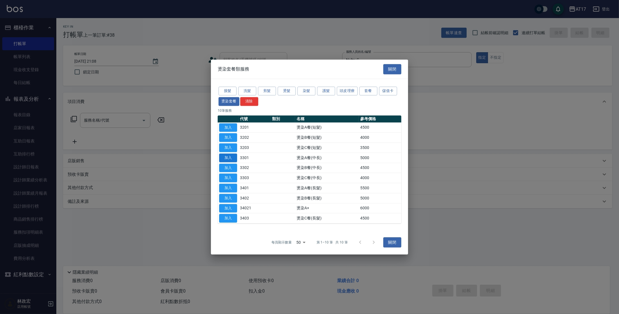
click at [226, 160] on button "加入" at bounding box center [228, 157] width 18 height 9
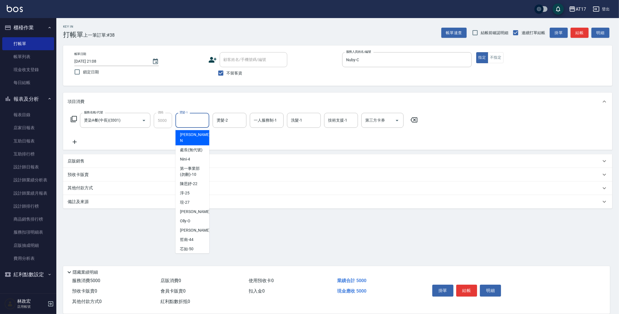
click at [190, 119] on input "燙髮-1" at bounding box center [192, 120] width 29 height 10
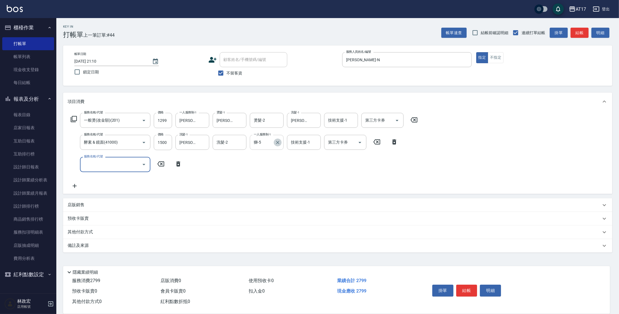
click at [280, 143] on icon "Clear" at bounding box center [278, 142] width 6 height 6
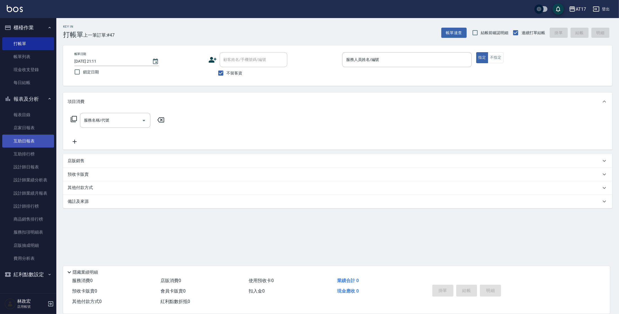
click at [26, 141] on link "互助日報表" at bounding box center [28, 140] width 52 height 13
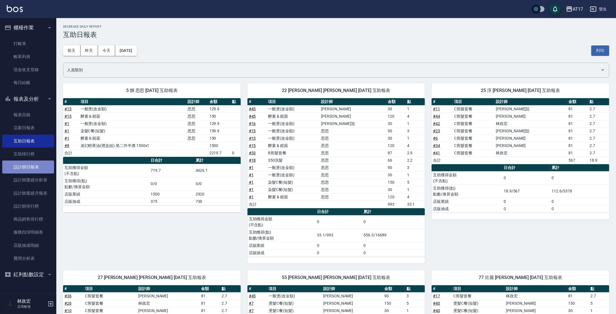
click at [15, 169] on link "設計師日報表" at bounding box center [28, 166] width 52 height 13
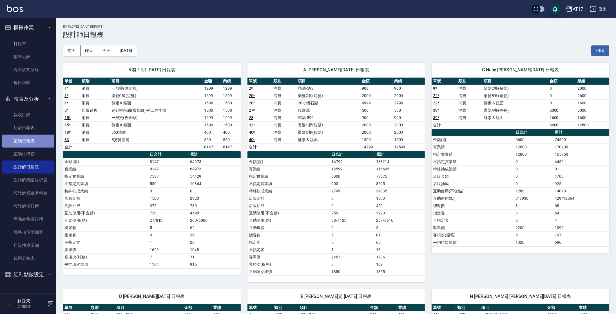
click at [20, 142] on link "互助日報表" at bounding box center [28, 140] width 52 height 13
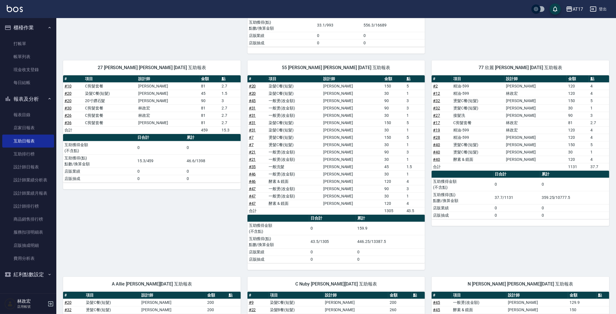
scroll to position [211, 0]
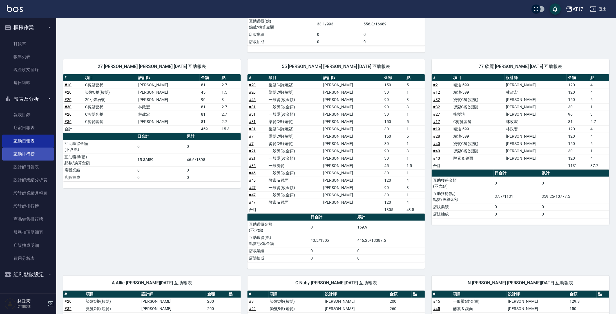
click at [21, 150] on link "互助排行榜" at bounding box center [28, 153] width 52 height 13
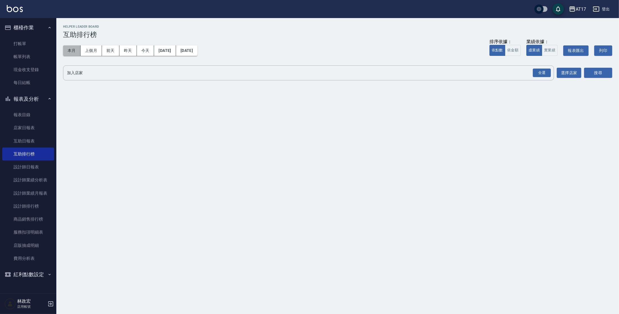
click at [71, 47] on button "本月" at bounding box center [71, 50] width 17 height 10
click at [541, 73] on div "全選" at bounding box center [542, 72] width 18 height 9
click at [599, 69] on button "搜尋" at bounding box center [598, 73] width 28 height 10
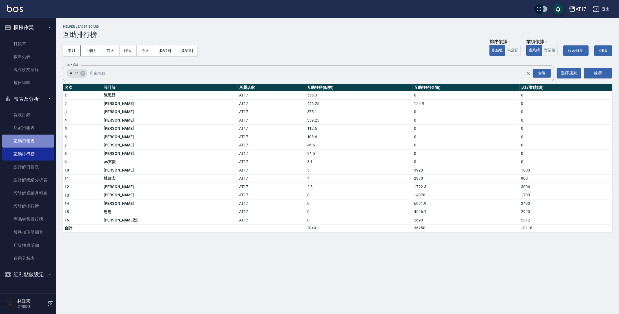
click at [13, 138] on link "互助日報表" at bounding box center [28, 140] width 52 height 13
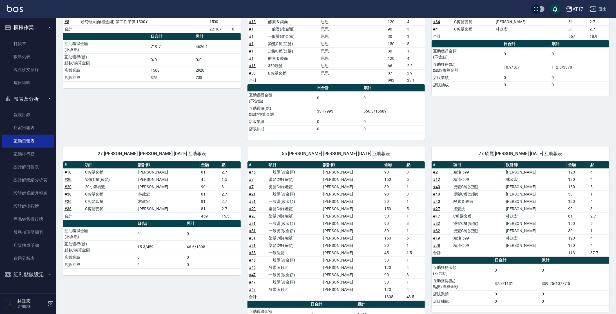
scroll to position [125, 0]
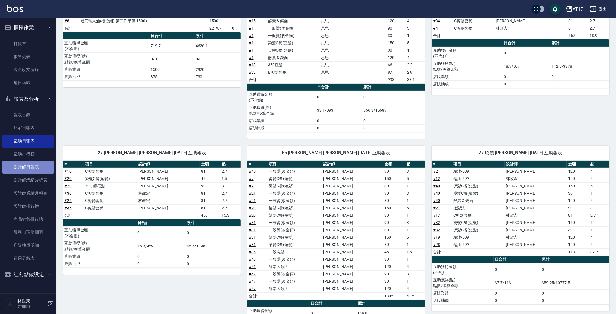
click at [30, 166] on link "設計師日報表" at bounding box center [28, 166] width 52 height 13
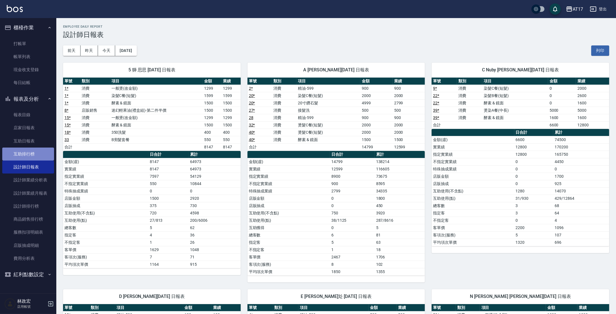
click at [30, 156] on link "互助排行榜" at bounding box center [28, 153] width 52 height 13
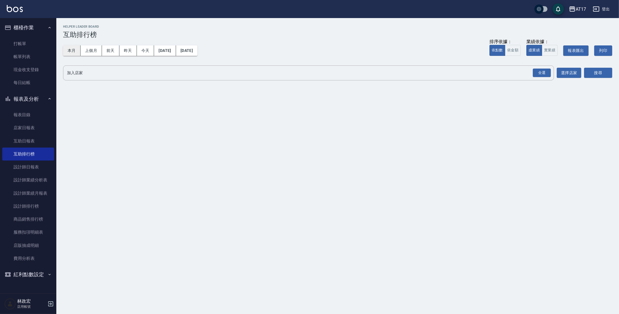
click at [72, 51] on button "本月" at bounding box center [71, 50] width 17 height 10
click at [542, 74] on div "全選" at bounding box center [542, 72] width 18 height 9
click at [596, 70] on button "搜尋" at bounding box center [598, 73] width 28 height 10
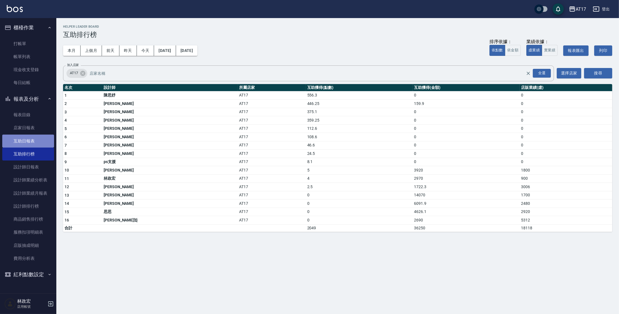
click at [28, 136] on link "互助日報表" at bounding box center [28, 140] width 52 height 13
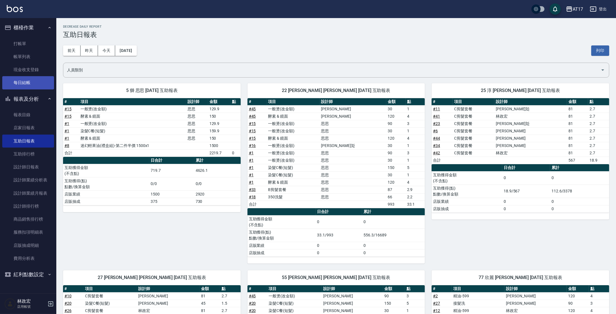
click at [28, 81] on link "每日結帳" at bounding box center [28, 82] width 52 height 13
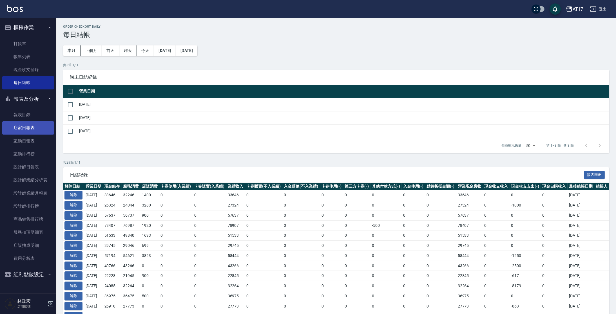
click at [39, 127] on link "店家日報表" at bounding box center [28, 127] width 52 height 13
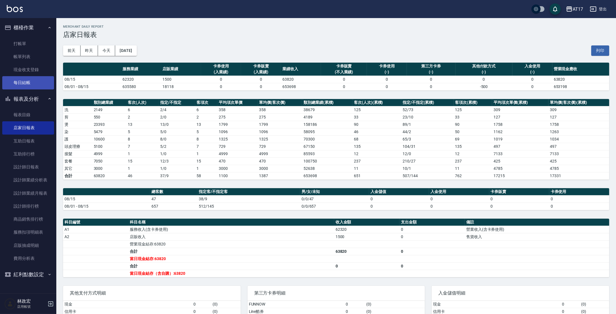
click at [29, 86] on link "每日結帳" at bounding box center [28, 82] width 52 height 13
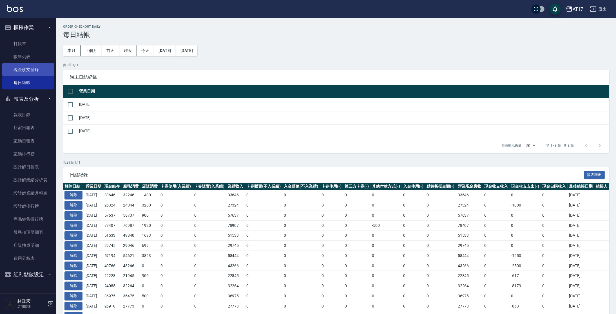
click at [23, 69] on link "現金收支登錄" at bounding box center [28, 69] width 52 height 13
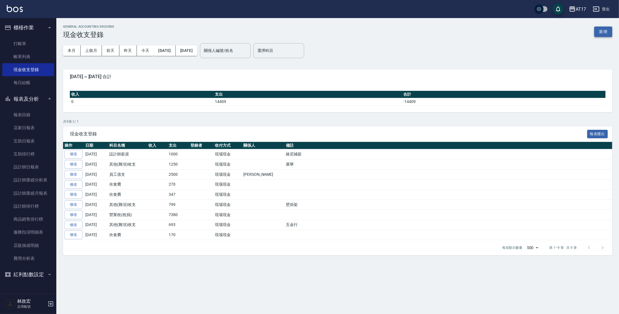
click at [599, 33] on button "新增" at bounding box center [603, 31] width 18 height 10
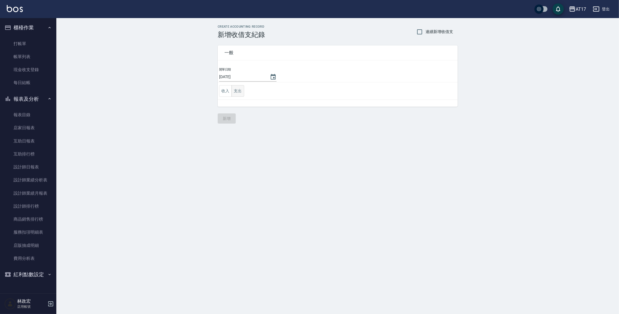
click at [240, 90] on button "支出" at bounding box center [238, 91] width 13 height 12
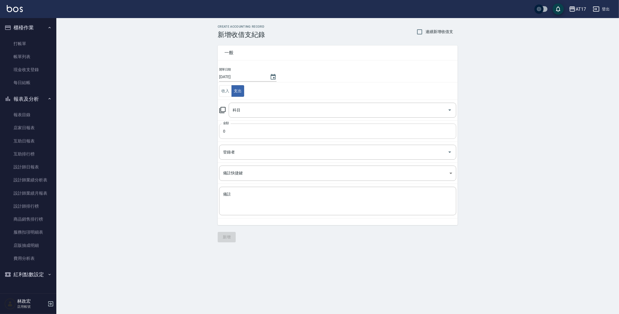
click at [252, 134] on input "0" at bounding box center [337, 130] width 237 height 15
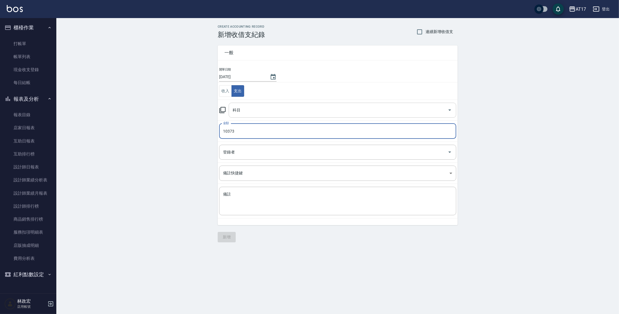
click at [244, 109] on input "科目" at bounding box center [338, 110] width 214 height 10
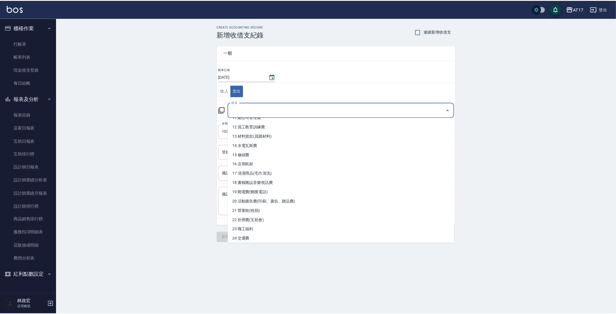
scroll to position [118, 0]
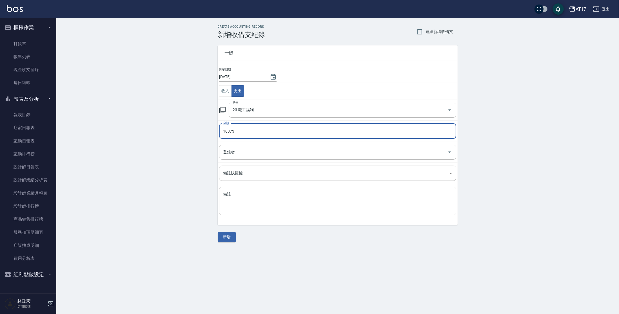
click at [229, 201] on textarea "備註" at bounding box center [337, 200] width 229 height 19
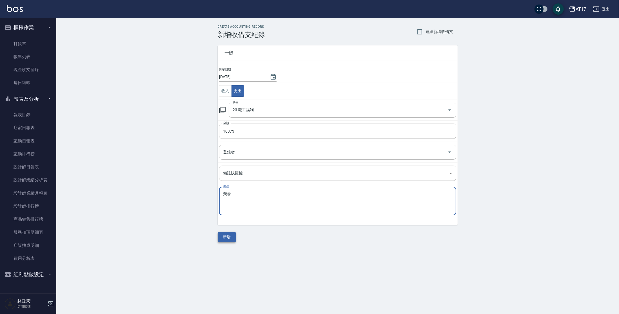
click at [232, 238] on button "新增" at bounding box center [227, 237] width 18 height 10
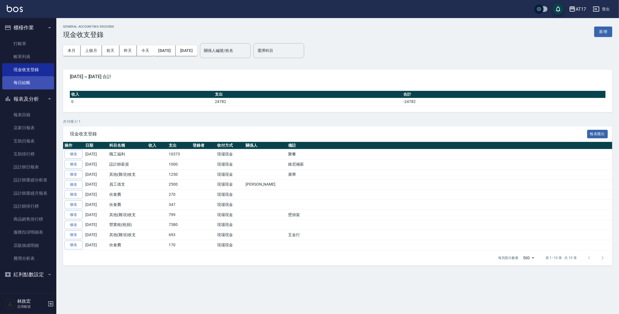
click at [34, 83] on link "每日結帳" at bounding box center [28, 82] width 52 height 13
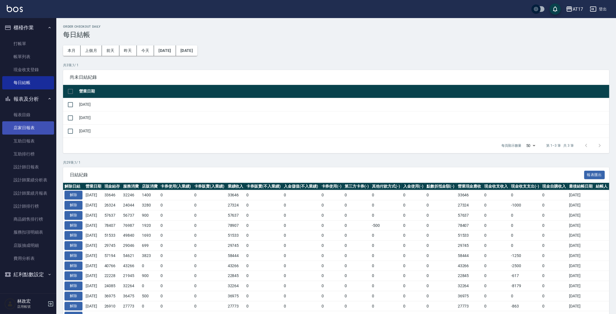
click at [39, 127] on link "店家日報表" at bounding box center [28, 127] width 52 height 13
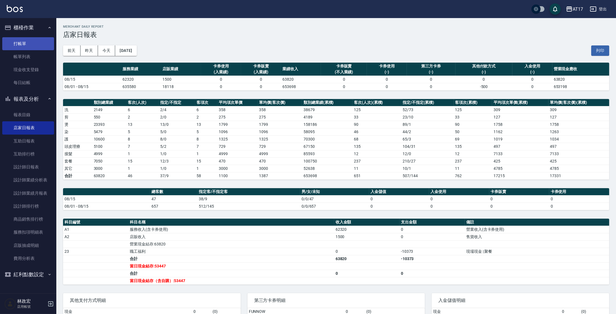
click at [42, 42] on link "打帳單" at bounding box center [28, 43] width 52 height 13
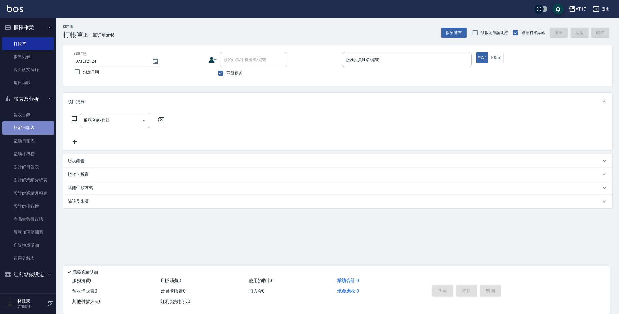
click at [25, 125] on link "店家日報表" at bounding box center [28, 127] width 52 height 13
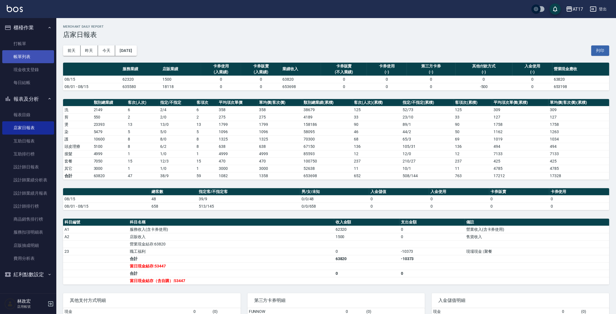
click at [30, 53] on link "帳單列表" at bounding box center [28, 56] width 52 height 13
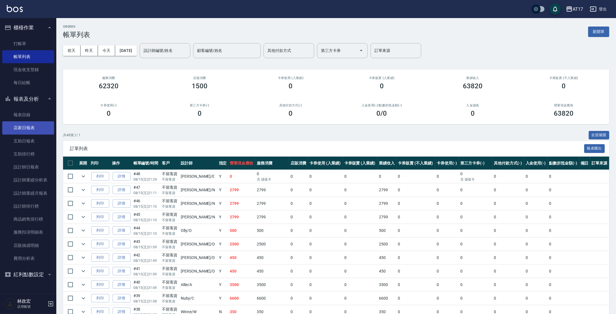
click at [28, 126] on link "店家日報表" at bounding box center [28, 127] width 52 height 13
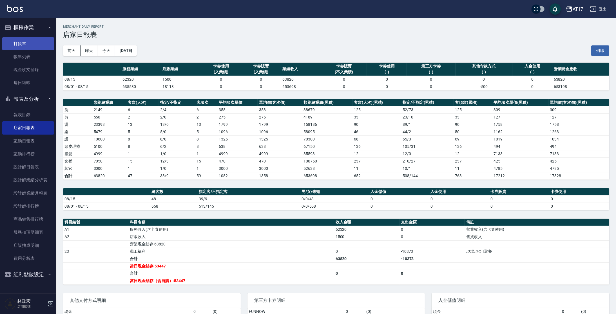
click at [34, 40] on link "打帳單" at bounding box center [28, 43] width 52 height 13
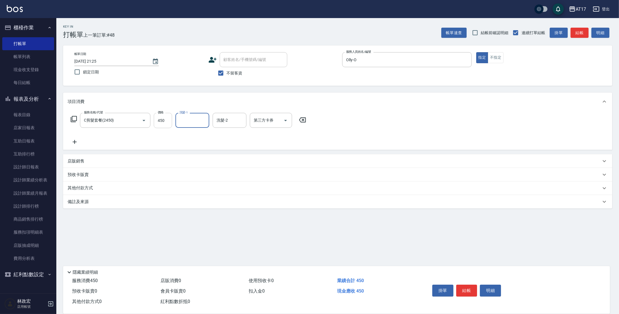
click at [170, 119] on input "450" at bounding box center [163, 120] width 18 height 15
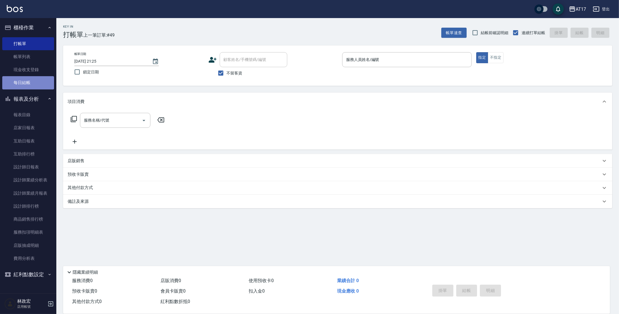
click at [21, 85] on link "每日結帳" at bounding box center [28, 82] width 52 height 13
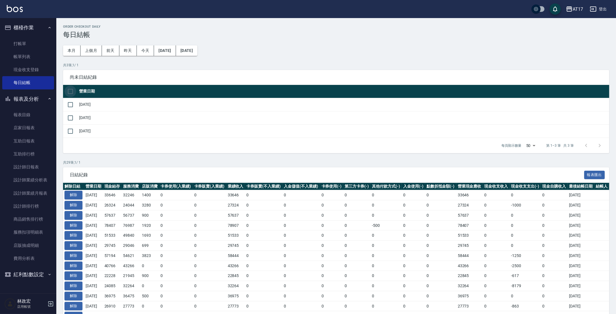
click at [70, 93] on input "checkbox" at bounding box center [71, 91] width 12 height 12
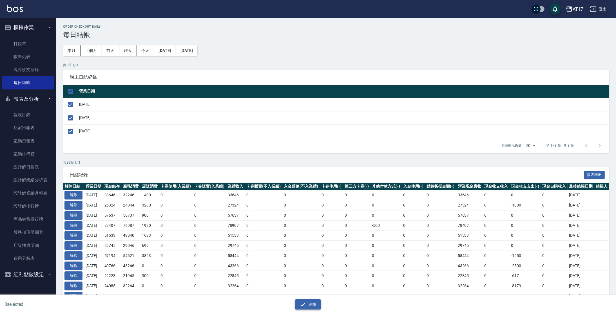
click at [307, 299] on button "結帳" at bounding box center [308, 304] width 26 height 10
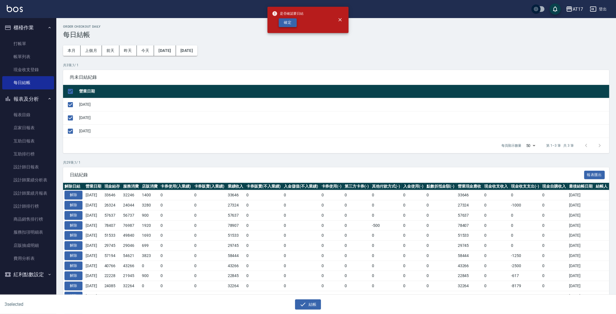
click at [286, 24] on button "確定" at bounding box center [288, 22] width 18 height 9
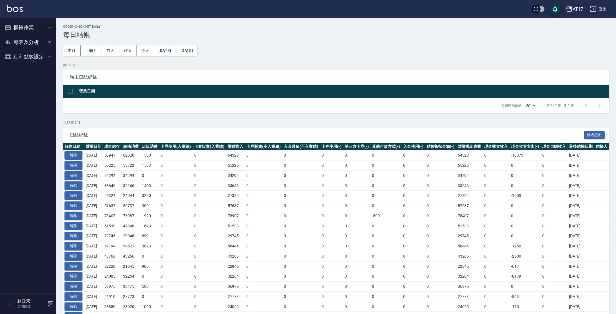
click at [28, 26] on button "櫃檯作業" at bounding box center [28, 27] width 52 height 15
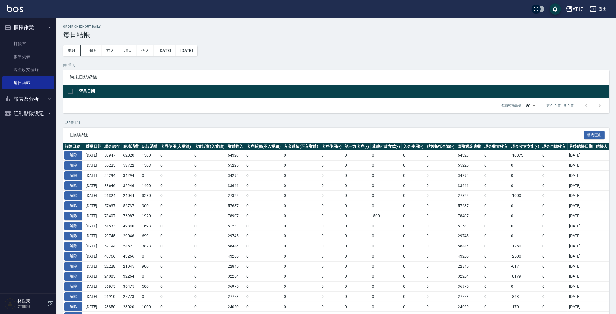
click at [34, 101] on button "報表及分析" at bounding box center [28, 99] width 52 height 15
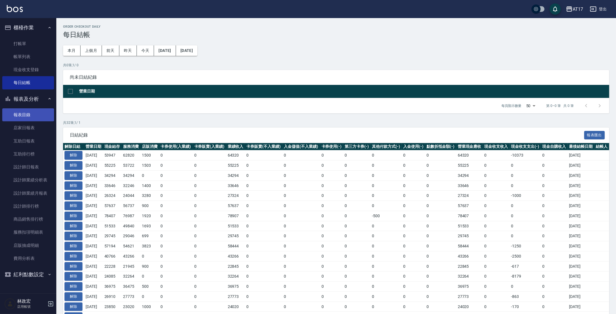
click at [28, 120] on link "報表目錄" at bounding box center [28, 114] width 52 height 13
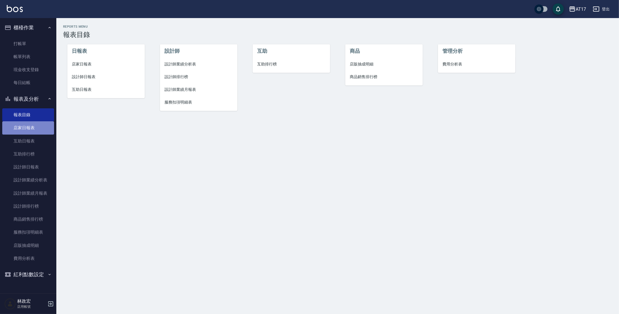
click at [27, 126] on link "店家日報表" at bounding box center [28, 127] width 52 height 13
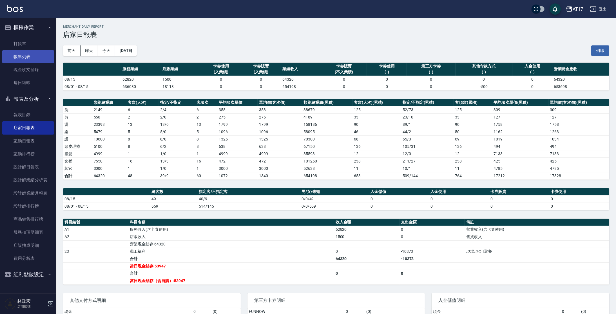
click at [25, 59] on link "帳單列表" at bounding box center [28, 56] width 52 height 13
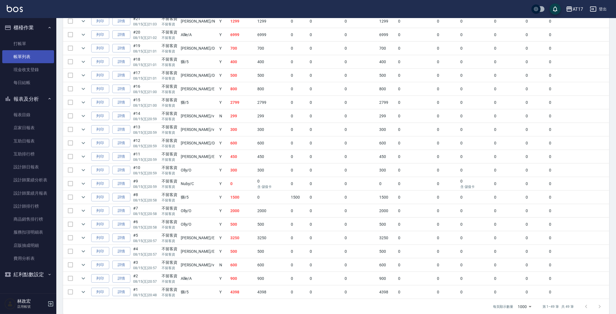
scroll to position [537, 0]
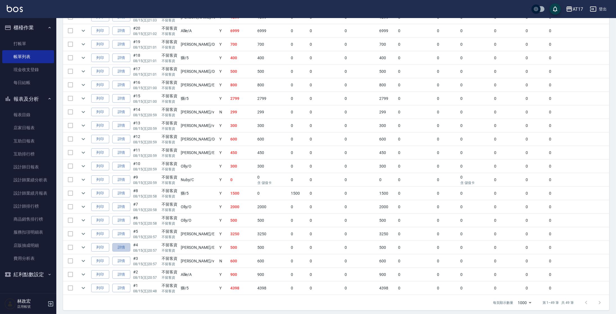
click at [118, 246] on link "詳情" at bounding box center [121, 247] width 18 height 9
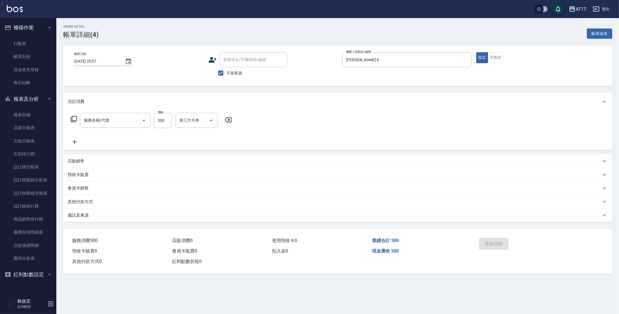
type input "[DATE] 20:57"
checkbox input "true"
type input "[PERSON_NAME]-E"
type input "精油-599(0599)"
click at [263, 122] on input "第三方卡券" at bounding box center [266, 120] width 29 height 10
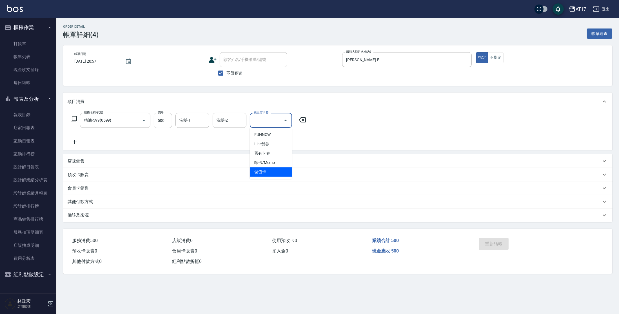
drag, startPoint x: 259, startPoint y: 169, endPoint x: 345, endPoint y: 193, distance: 88.7
click at [259, 169] on span "儲值卡" at bounding box center [271, 171] width 42 height 9
type input "儲值卡"
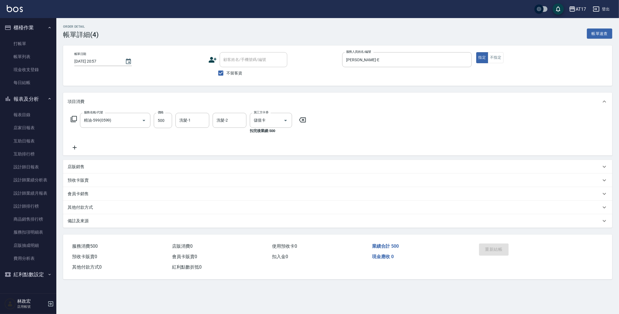
click at [323, 121] on div "服務名稱/代號 精油-599(0599) 服務名稱/代號 價格 500 價格 洗髮-1 洗髮-1 洗髮-2 洗髮-2 第三方卡券 儲值卡 第三方卡券 扣完後業…" at bounding box center [337, 132] width 549 height 45
click at [188, 121] on input "洗髮-1" at bounding box center [192, 120] width 29 height 10
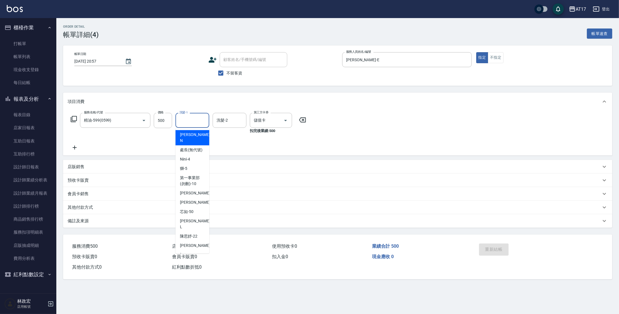
click at [268, 143] on div "服務名稱/代號 精油-599(0599) 服務名稱/代號 價格 500 價格 洗髮-1 洗髮-1 洗髮-2 洗髮-2 第三方卡券 儲值卡 第三方卡券 扣完後業…" at bounding box center [189, 132] width 242 height 38
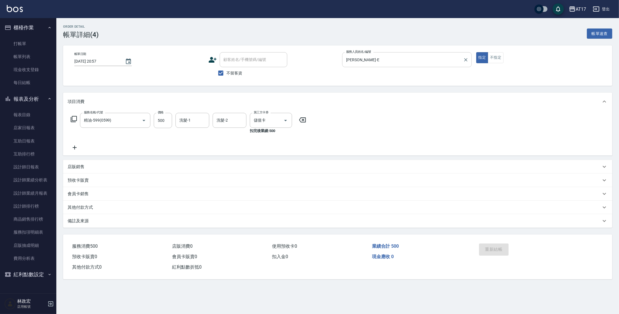
click at [429, 58] on input "[PERSON_NAME]-E" at bounding box center [403, 60] width 116 height 10
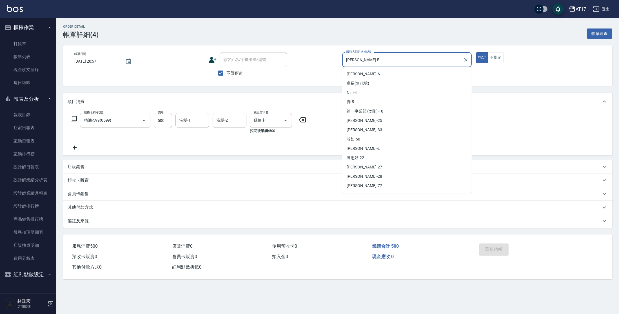
scroll to position [54, 0]
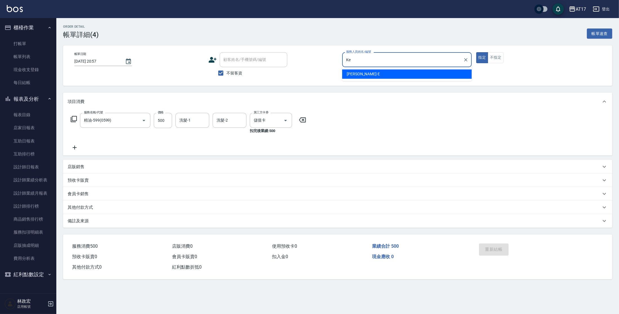
type input "K"
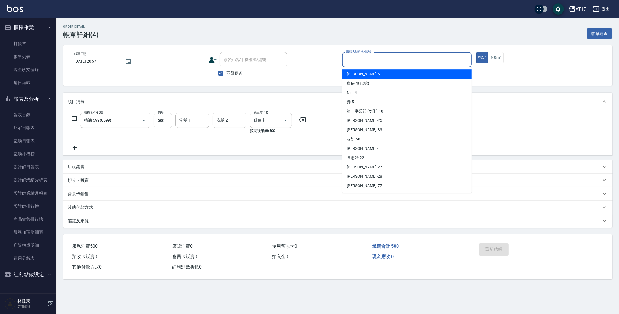
click at [368, 63] on input "服務人員姓名/編號" at bounding box center [407, 60] width 125 height 10
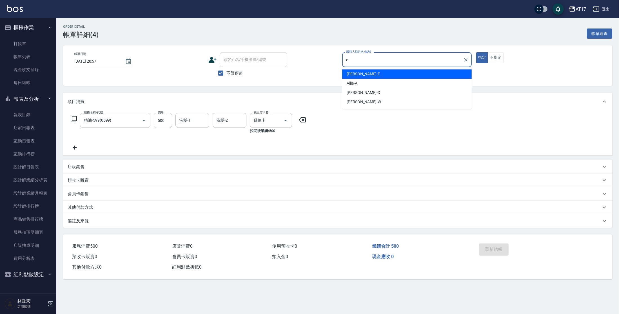
type input "[PERSON_NAME]-E"
type button "true"
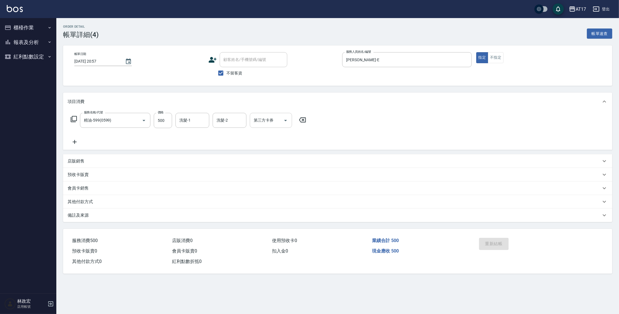
click at [268, 127] on div "第三方卡券" at bounding box center [271, 120] width 42 height 15
click at [260, 172] on span "儲值卡" at bounding box center [271, 171] width 42 height 9
type input "儲值卡"
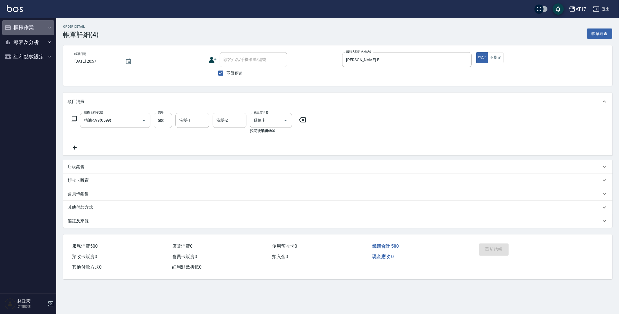
click at [22, 30] on button "櫃檯作業" at bounding box center [28, 27] width 52 height 15
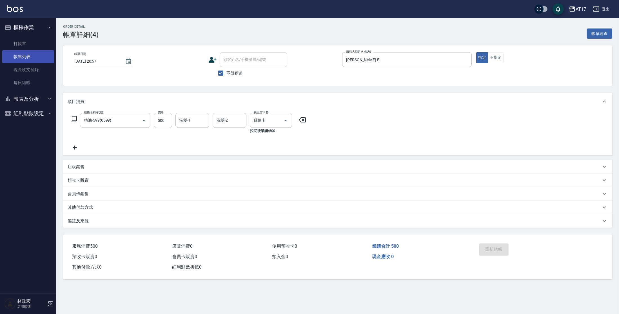
click at [33, 54] on link "帳單列表" at bounding box center [28, 56] width 52 height 13
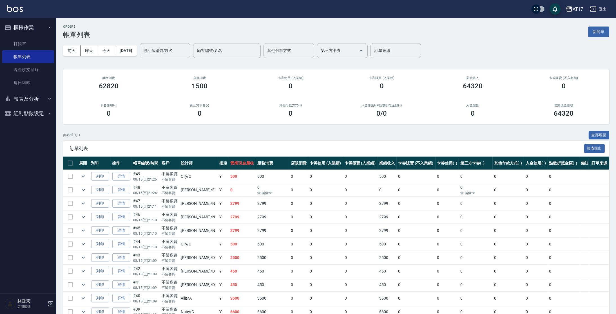
drag, startPoint x: 29, startPoint y: 98, endPoint x: 31, endPoint y: 102, distance: 4.9
click at [29, 98] on button "報表及分析" at bounding box center [28, 99] width 52 height 15
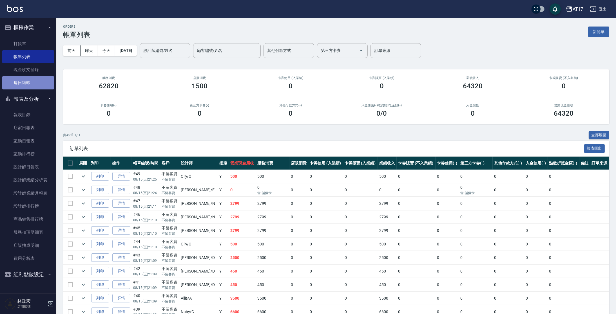
click at [26, 80] on link "每日結帳" at bounding box center [28, 82] width 52 height 13
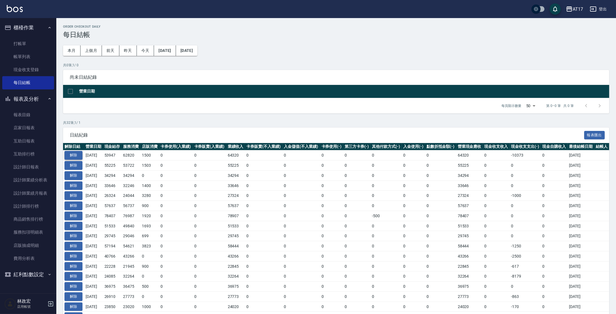
click at [73, 158] on button "解除" at bounding box center [74, 155] width 18 height 9
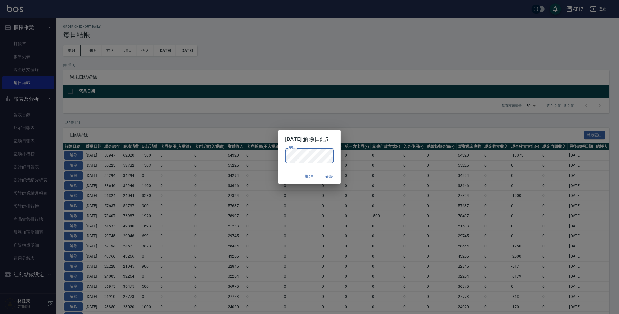
click at [337, 169] on div "取消 確認" at bounding box center [309, 176] width 62 height 15
click at [337, 178] on button "確認" at bounding box center [330, 176] width 18 height 10
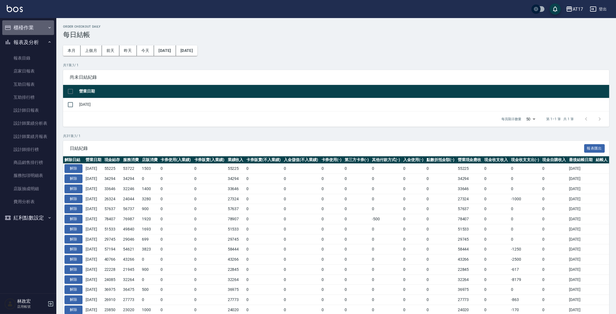
click at [25, 30] on button "櫃檯作業" at bounding box center [28, 27] width 52 height 15
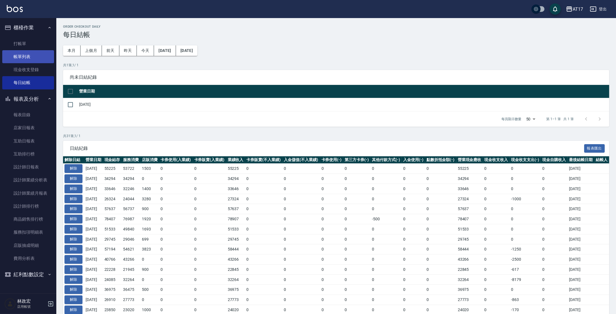
click at [28, 59] on link "帳單列表" at bounding box center [28, 56] width 52 height 13
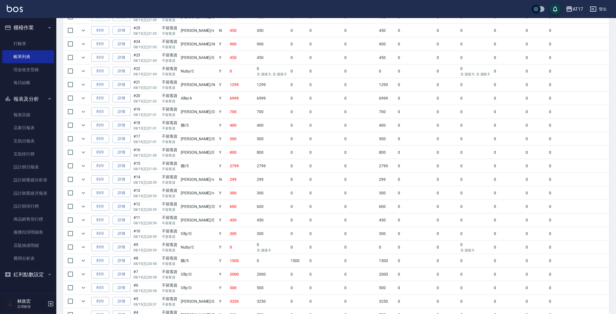
scroll to position [537, 0]
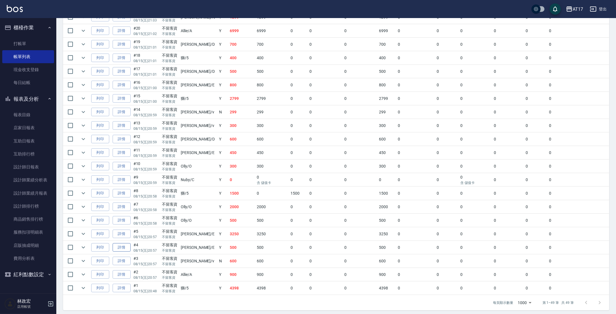
click at [125, 243] on link "詳情" at bounding box center [122, 247] width 18 height 9
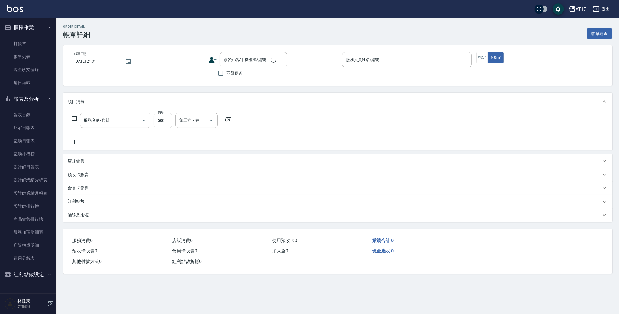
type input "[DATE] 20:57"
checkbox input "true"
type input "[PERSON_NAME]-E"
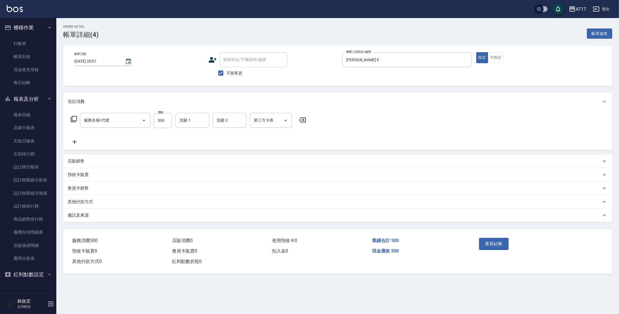
type input "精油-599(0599)"
click at [281, 126] on div at bounding box center [285, 120] width 8 height 15
click at [262, 115] on div "第三方卡券" at bounding box center [271, 120] width 42 height 15
click at [273, 174] on span "儲值卡" at bounding box center [271, 171] width 42 height 9
type input "儲值卡"
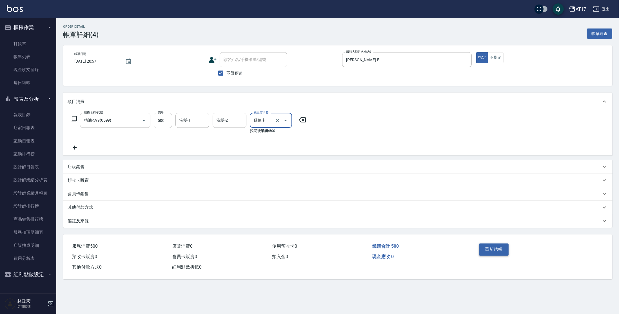
click at [488, 249] on button "重新結帳" at bounding box center [494, 249] width 30 height 12
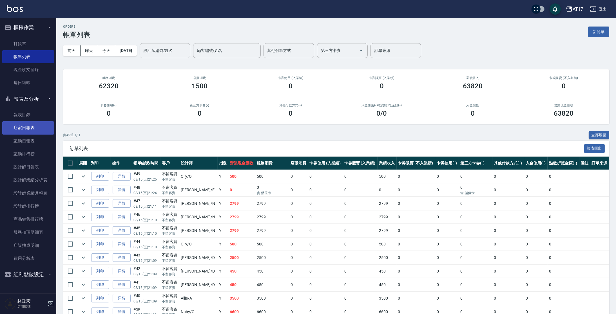
click at [25, 123] on link "店家日報表" at bounding box center [28, 127] width 52 height 13
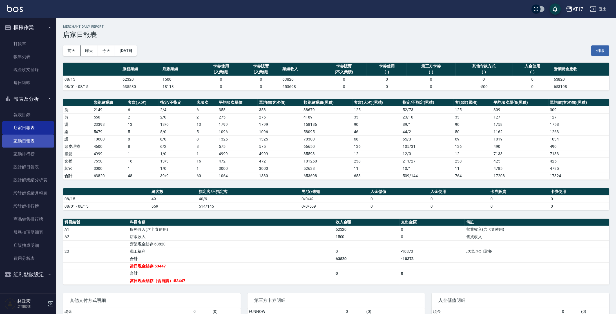
click at [26, 142] on link "互助日報表" at bounding box center [28, 140] width 52 height 13
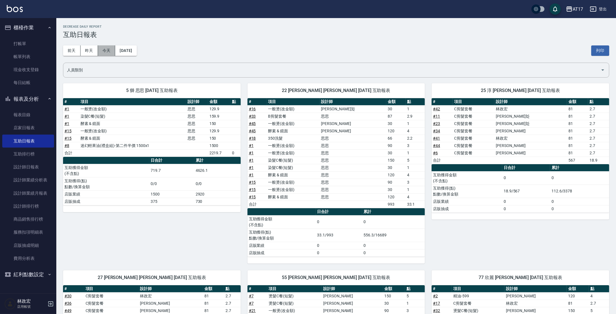
click at [104, 51] on button "今天" at bounding box center [106, 50] width 17 height 10
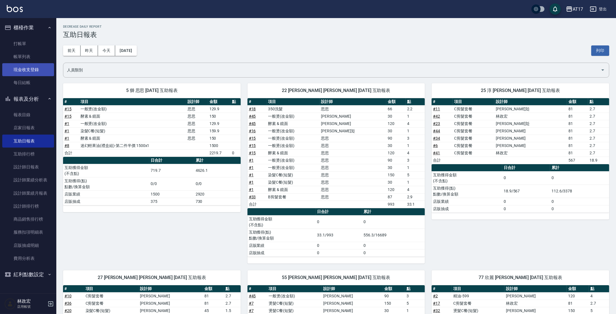
click at [36, 66] on link "現金收支登錄" at bounding box center [28, 69] width 52 height 13
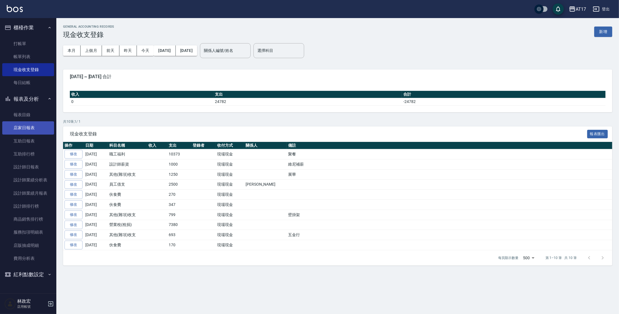
click at [15, 125] on link "店家日報表" at bounding box center [28, 127] width 52 height 13
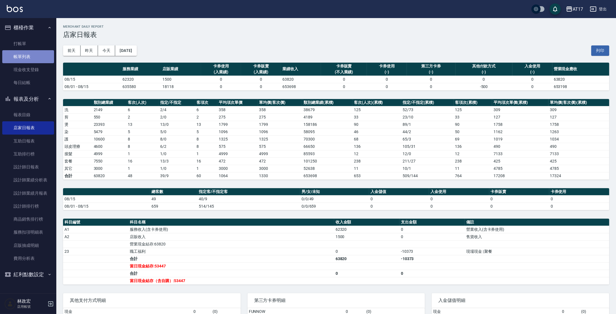
click at [33, 62] on link "帳單列表" at bounding box center [28, 56] width 52 height 13
click at [21, 61] on link "帳單列表" at bounding box center [28, 56] width 52 height 13
click at [22, 58] on link "帳單列表" at bounding box center [28, 56] width 52 height 13
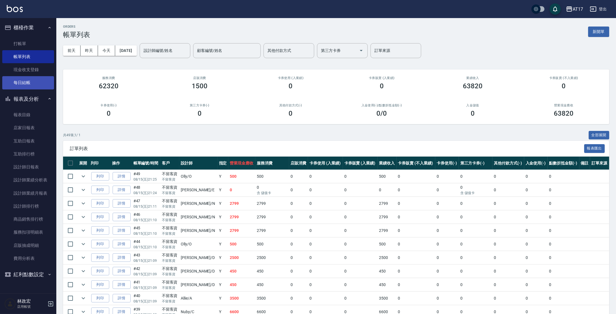
click at [27, 83] on link "每日結帳" at bounding box center [28, 82] width 52 height 13
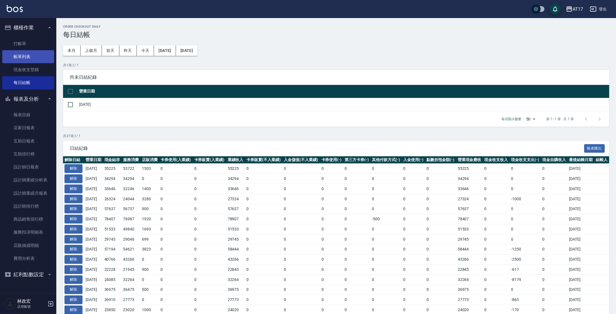
click at [16, 56] on link "帳單列表" at bounding box center [28, 56] width 52 height 13
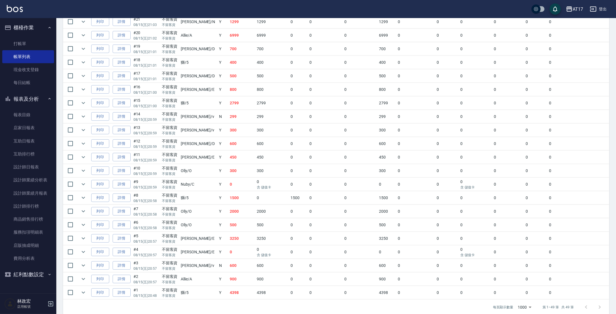
scroll to position [537, 0]
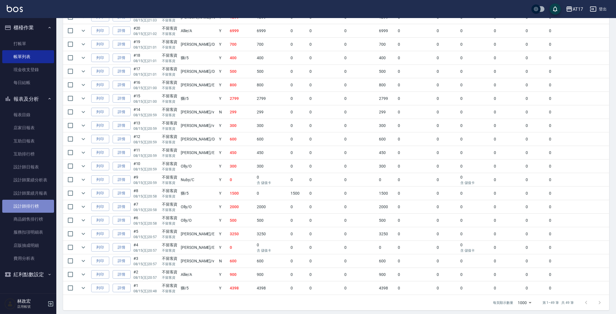
click at [39, 209] on link "設計師排行榜" at bounding box center [28, 205] width 52 height 13
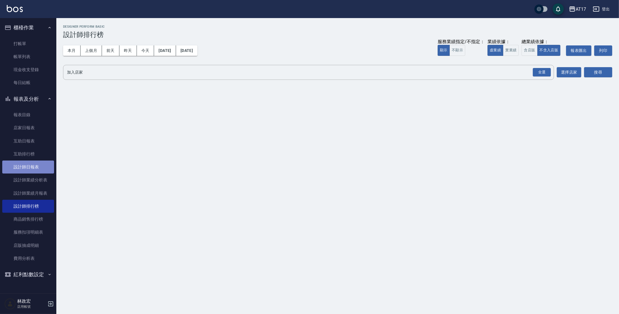
click at [44, 170] on link "設計師日報表" at bounding box center [28, 166] width 52 height 13
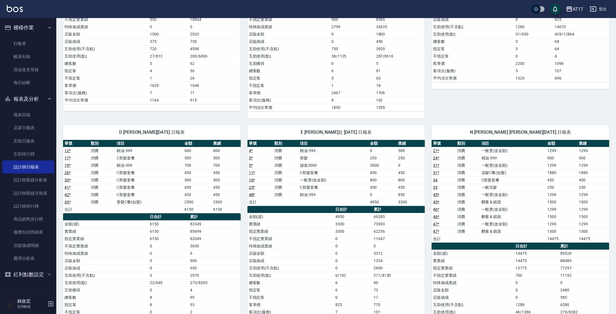
scroll to position [174, 0]
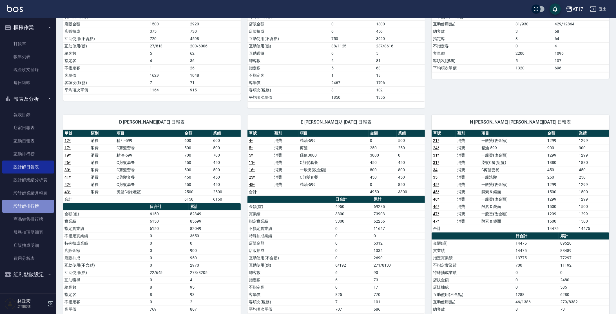
click at [38, 206] on link "設計師排行榜" at bounding box center [28, 205] width 52 height 13
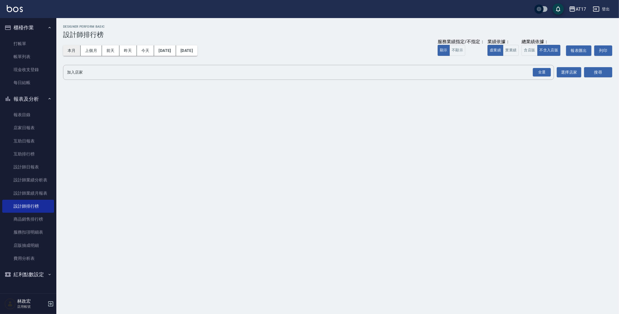
click at [72, 54] on button "本月" at bounding box center [71, 50] width 17 height 10
click at [511, 53] on button "實業績" at bounding box center [511, 50] width 16 height 11
click at [542, 74] on div "全選" at bounding box center [542, 72] width 18 height 9
click at [606, 78] on div "搜尋" at bounding box center [598, 73] width 28 height 16
click at [606, 75] on button "搜尋" at bounding box center [598, 72] width 28 height 10
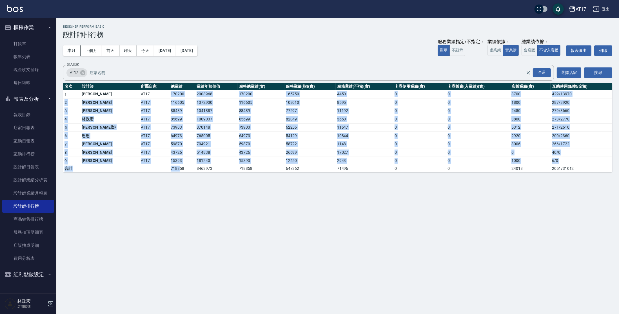
drag, startPoint x: 139, startPoint y: 93, endPoint x: 149, endPoint y: 168, distance: 75.5
click at [149, 168] on tbody "1 [PERSON_NAME]AT17 170200 2003968 170200 165750 4450 0 0 3700 429 / 13970 2 [P…" at bounding box center [337, 131] width 549 height 82
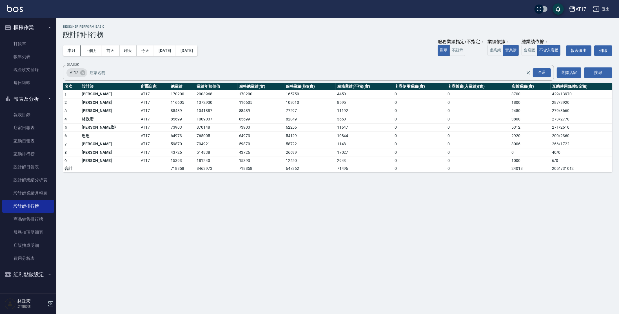
click at [216, 228] on div "AT17 [DATE] - [DATE] 設計師排行榜 列印時間： [DATE][PHONE_NUMBER]:58 Designer Perform Basi…" at bounding box center [309, 157] width 619 height 314
click at [29, 166] on link "設計師日報表" at bounding box center [28, 166] width 52 height 13
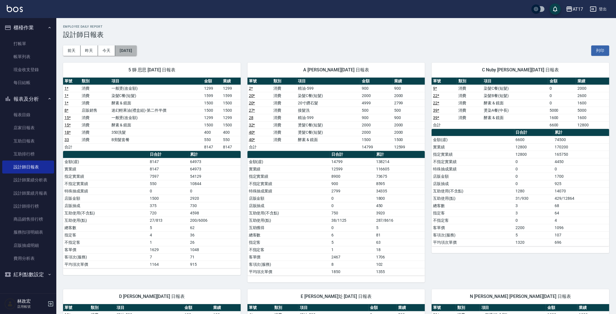
click at [134, 54] on button "[DATE]" at bounding box center [125, 50] width 21 height 10
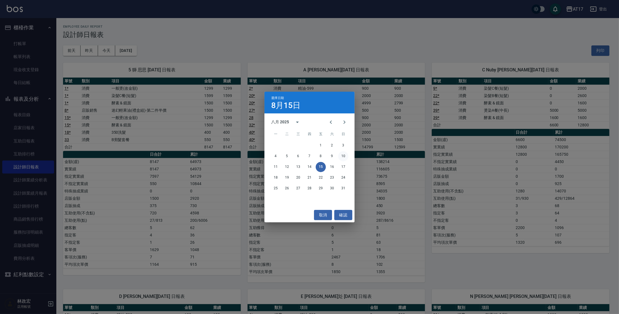
click at [343, 156] on button "10" at bounding box center [343, 156] width 10 height 10
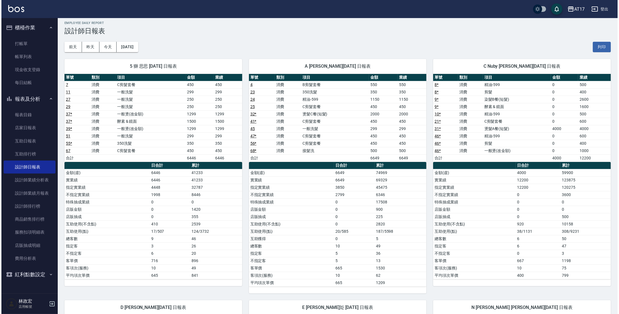
scroll to position [3, 0]
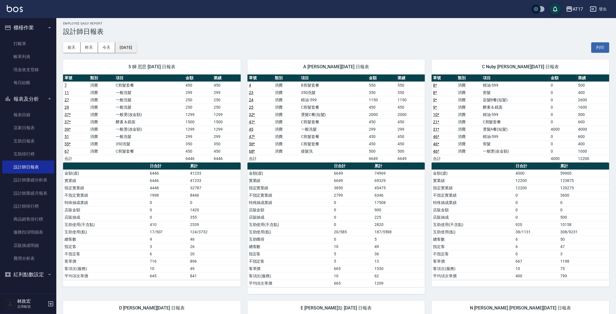
click at [137, 48] on button "[DATE]" at bounding box center [125, 47] width 21 height 10
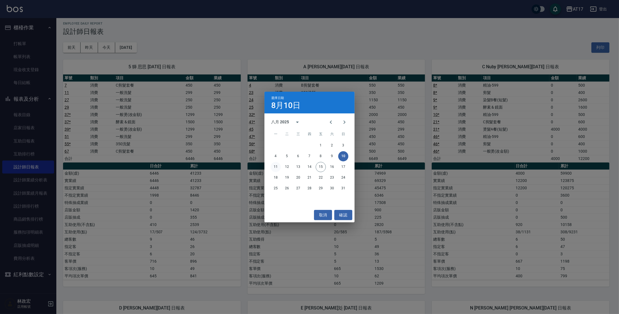
click at [277, 167] on button "11" at bounding box center [276, 167] width 10 height 10
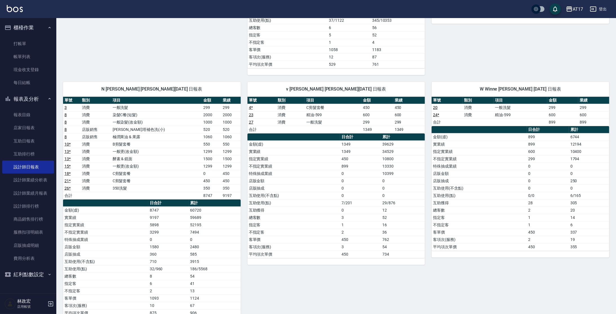
scroll to position [246, 0]
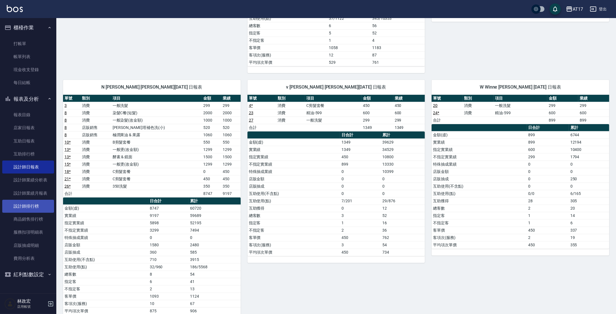
click at [35, 203] on link "設計師排行榜" at bounding box center [28, 205] width 52 height 13
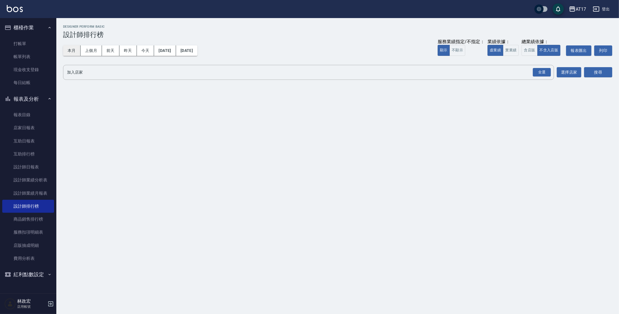
click at [76, 49] on button "本月" at bounding box center [71, 50] width 17 height 10
click at [537, 72] on div "全選" at bounding box center [542, 72] width 18 height 9
click at [599, 73] on button "搜尋" at bounding box center [598, 72] width 28 height 10
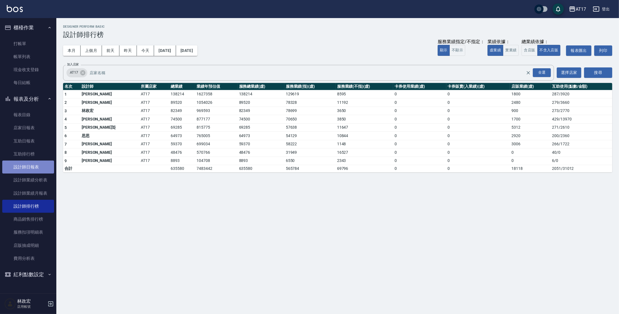
click at [37, 165] on link "設計師日報表" at bounding box center [28, 166] width 52 height 13
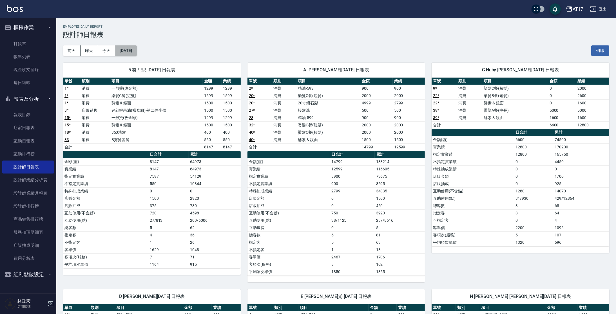
click at [137, 52] on button "[DATE]" at bounding box center [125, 50] width 21 height 10
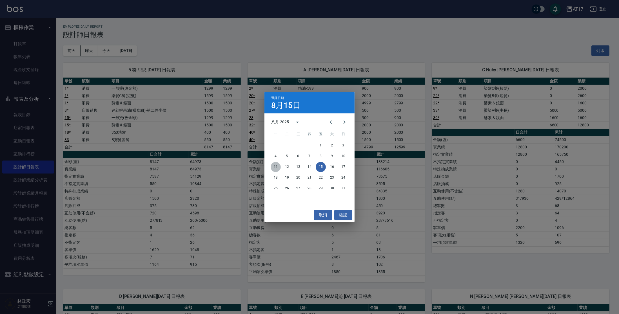
click at [273, 168] on button "11" at bounding box center [276, 167] width 10 height 10
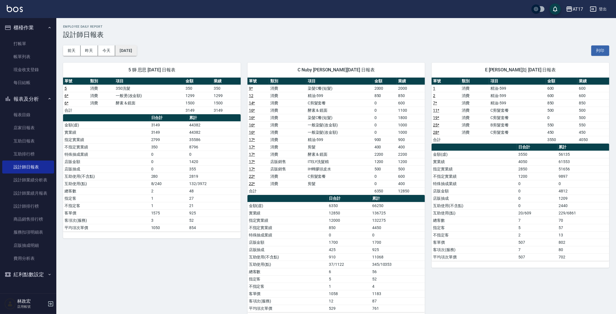
click at [123, 49] on button "[DATE]" at bounding box center [125, 50] width 21 height 10
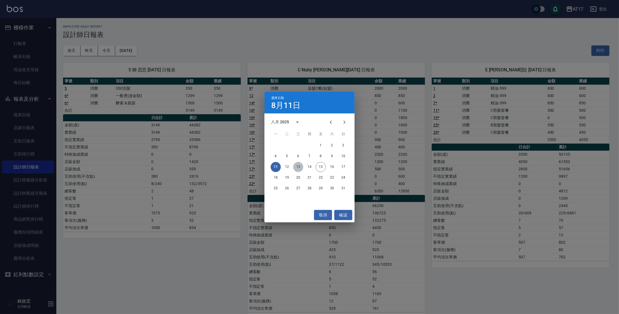
click at [299, 167] on button "13" at bounding box center [298, 167] width 10 height 10
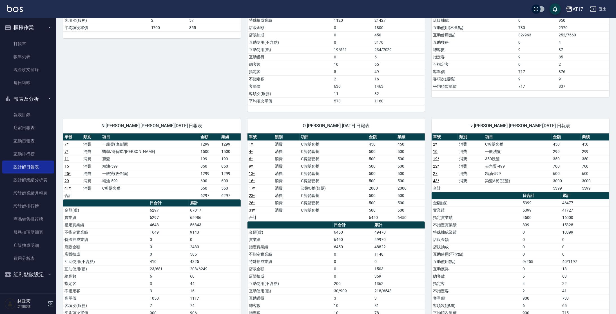
scroll to position [195, 0]
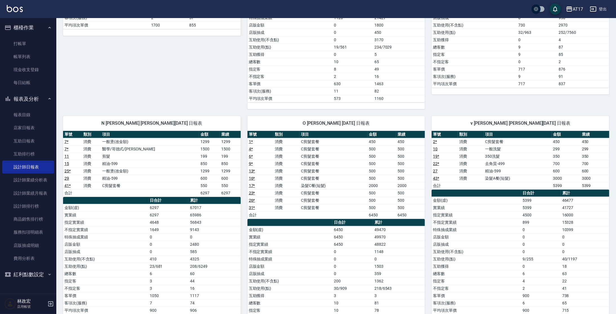
click at [199, 141] on td "1299" at bounding box center [209, 141] width 21 height 7
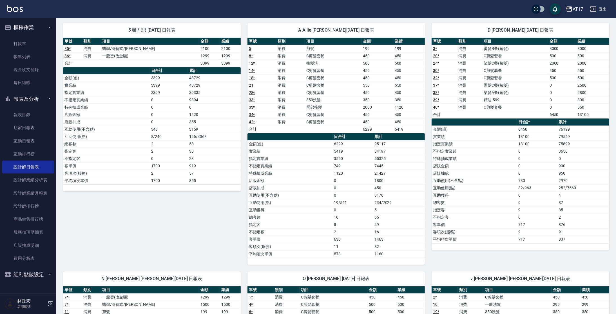
scroll to position [0, 0]
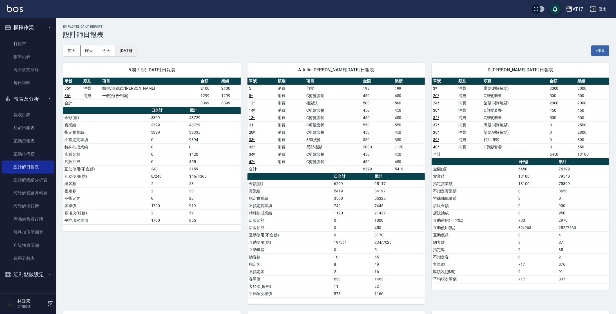
click at [137, 48] on button "[DATE]" at bounding box center [125, 50] width 21 height 10
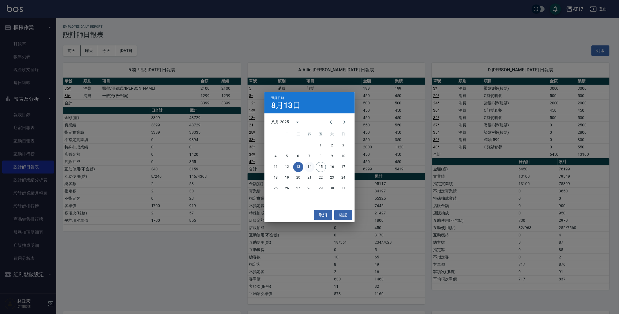
click at [310, 168] on button "14" at bounding box center [310, 167] width 10 height 10
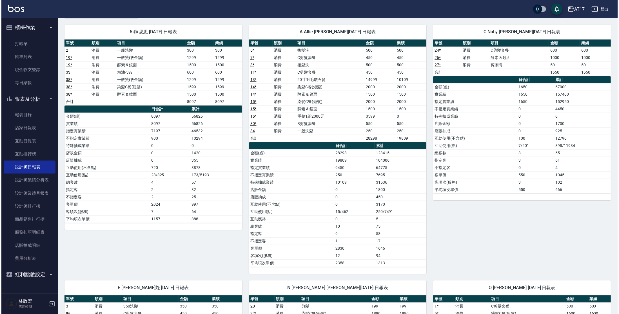
scroll to position [21, 0]
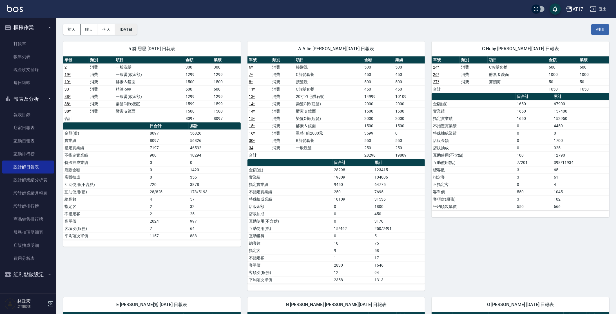
click at [130, 28] on button "[DATE]" at bounding box center [125, 29] width 21 height 10
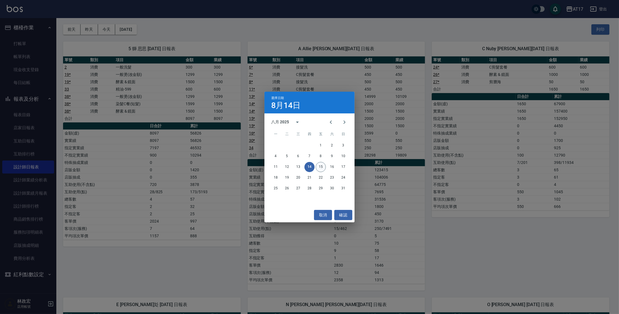
click at [322, 165] on button "15" at bounding box center [321, 167] width 10 height 10
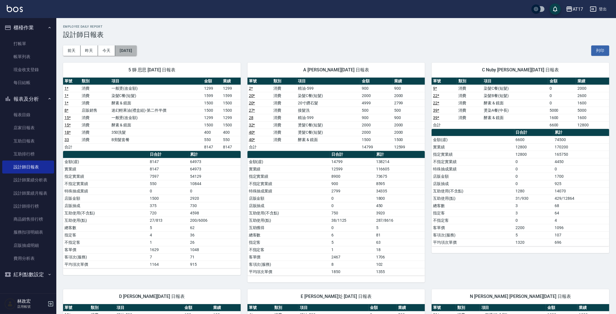
click at [128, 48] on button "[DATE]" at bounding box center [125, 50] width 21 height 10
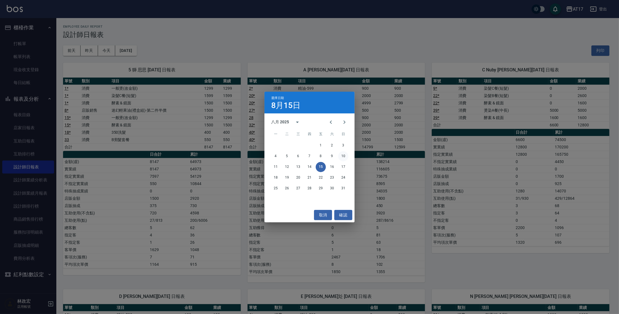
click at [344, 154] on button "10" at bounding box center [343, 156] width 10 height 10
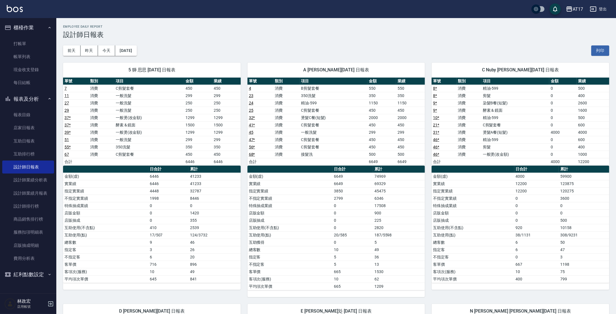
click at [131, 56] on div "5 獅 思思 [DATE] 日報表 單號 類別 項目 金額 業績 7 消費 C剪髮套餐 450 450 11 消費 一般洗髮 299 299 27 消費 一般…" at bounding box center [148, 176] width 185 height 241
click at [132, 53] on button "[DATE]" at bounding box center [125, 50] width 21 height 10
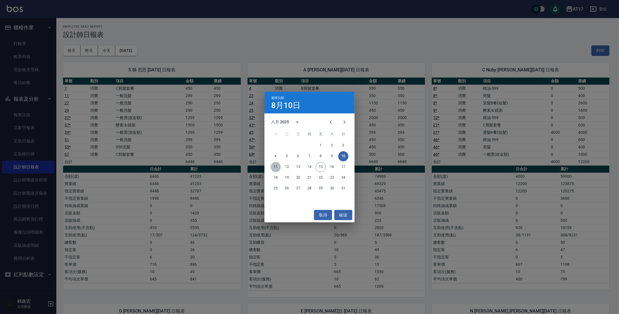
click at [278, 168] on button "11" at bounding box center [276, 167] width 10 height 10
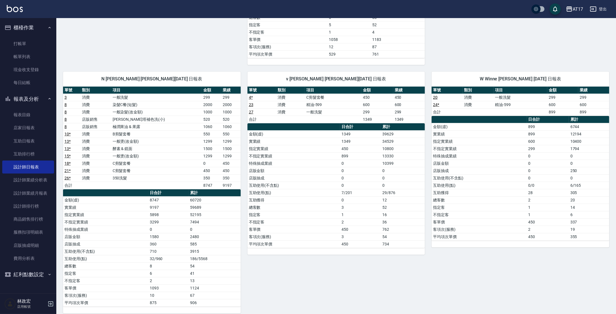
scroll to position [258, 0]
